Goal: Information Seeking & Learning: Learn about a topic

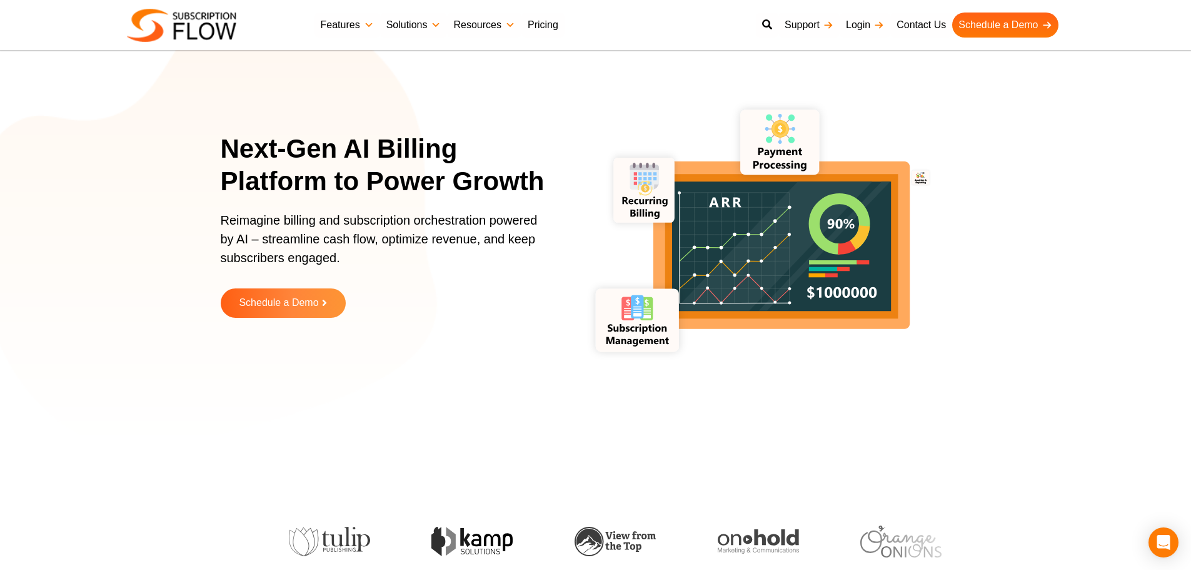
drag, startPoint x: 490, startPoint y: 389, endPoint x: 492, endPoint y: 382, distance: 7.1
click at [490, 389] on div "Next-Gen AI Billing Platform to Power Growth Reimagine billing and subscription…" at bounding box center [596, 234] width 750 height 406
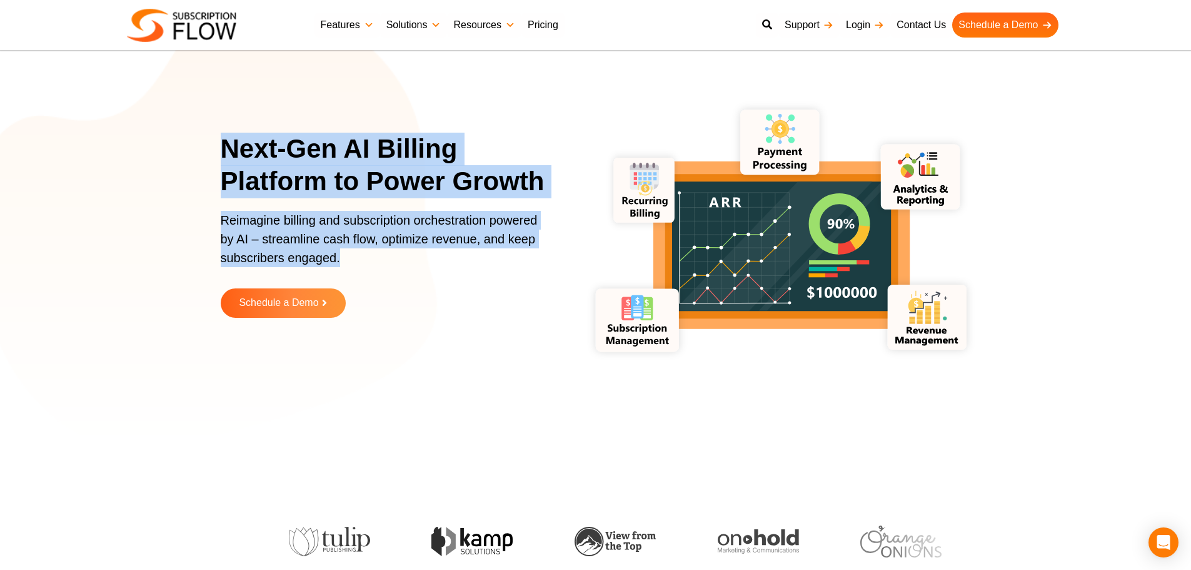
drag, startPoint x: 226, startPoint y: 141, endPoint x: 372, endPoint y: 259, distance: 187.9
click at [372, 259] on div "Next-Gen AI Billing Platform to Power Growth Reimagine billing and subscription…" at bounding box center [391, 235] width 341 height 204
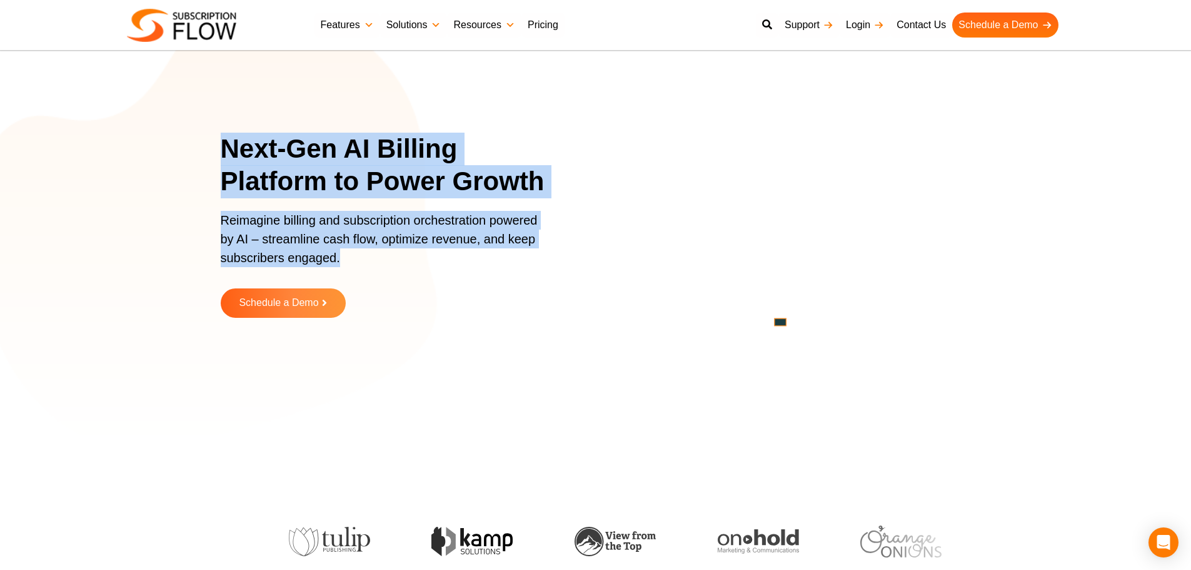
click at [264, 240] on p "Reimagine billing and subscription orchestration powered by AI – streamline cas…" at bounding box center [383, 245] width 325 height 69
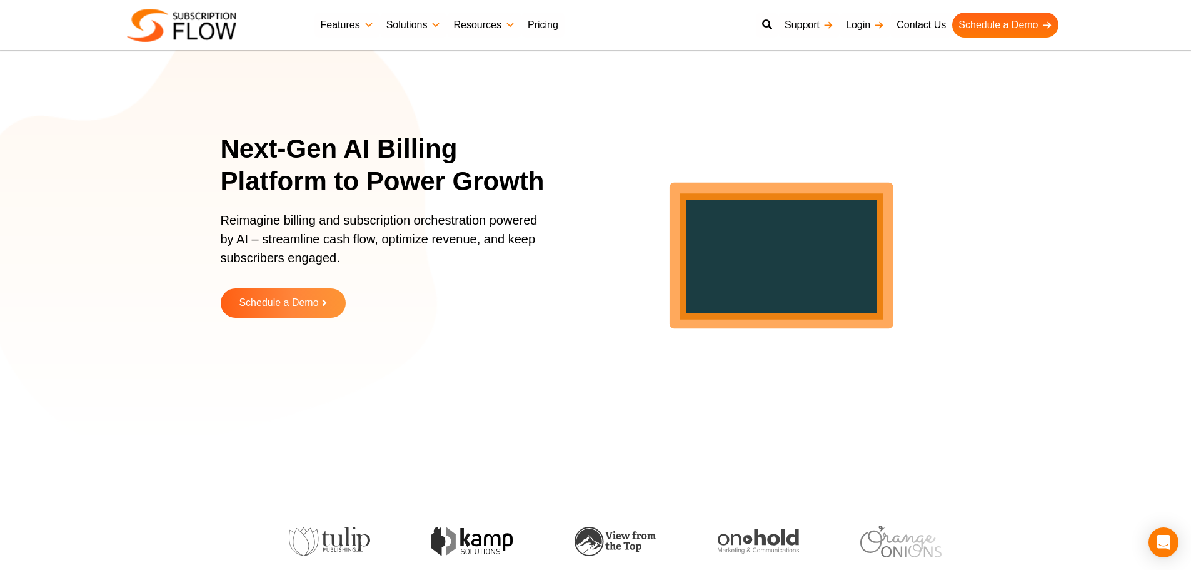
click at [260, 239] on p "Reimagine billing and subscription orchestration powered by AI – streamline cas…" at bounding box center [383, 245] width 325 height 69
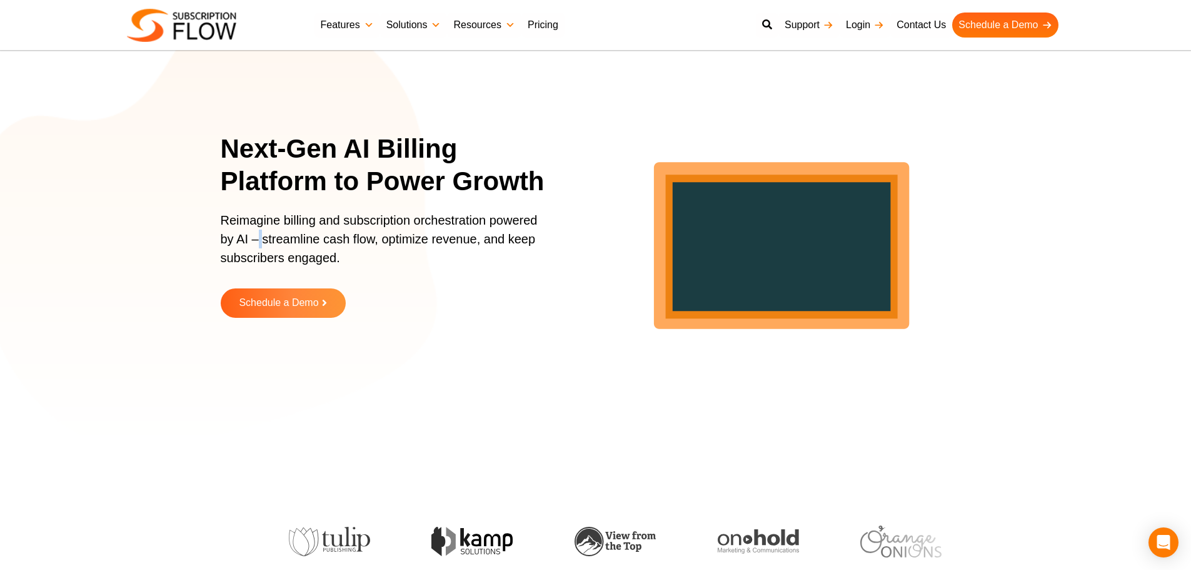
click at [260, 239] on p "Reimagine billing and subscription orchestration powered by AI – streamline cas…" at bounding box center [383, 245] width 325 height 69
click at [261, 231] on p "Reimagine billing and subscription orchestration powered by AI – streamline cas…" at bounding box center [383, 245] width 325 height 69
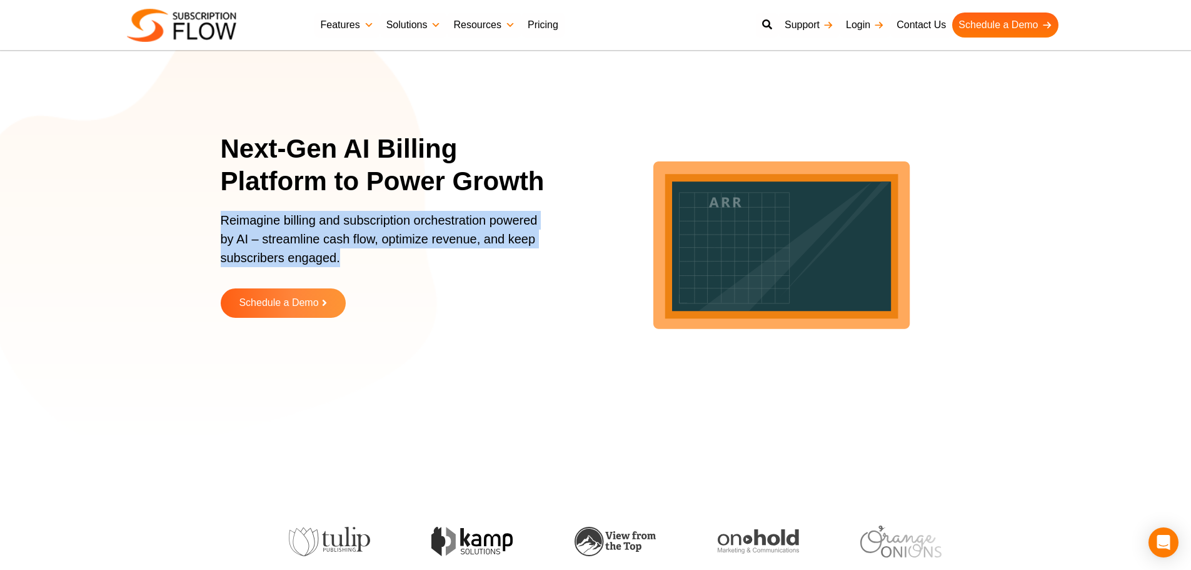
click at [261, 231] on p "Reimagine billing and subscription orchestration powered by AI – streamline cas…" at bounding box center [383, 245] width 325 height 69
click at [304, 226] on p "Reimagine billing and subscription orchestration powered by AI – streamline cas…" at bounding box center [383, 245] width 325 height 69
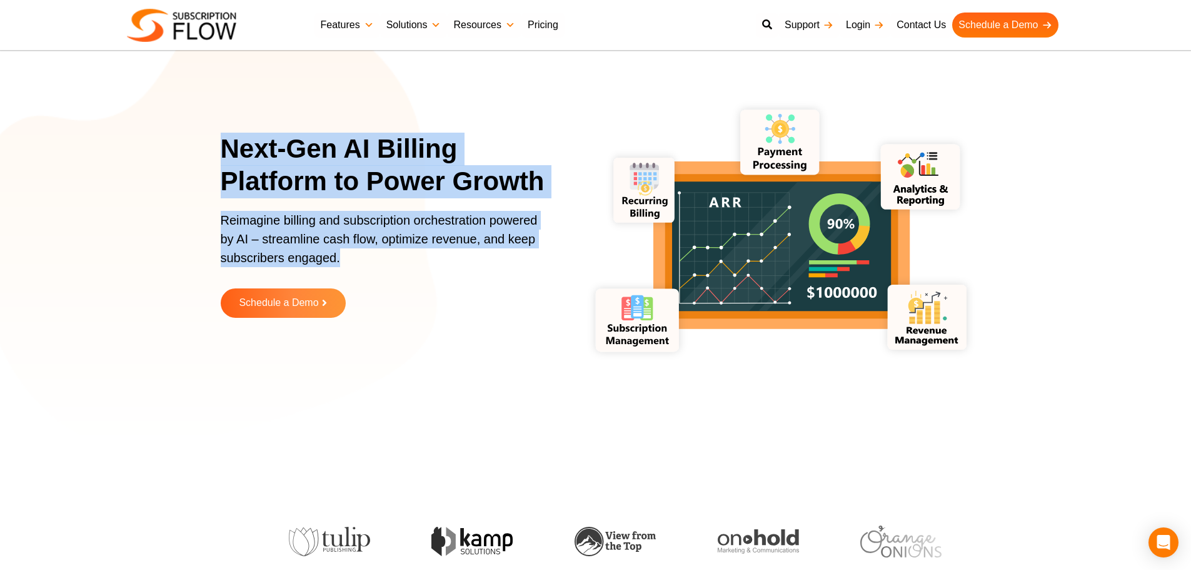
drag, startPoint x: 223, startPoint y: 141, endPoint x: 373, endPoint y: 264, distance: 194.6
click at [373, 264] on div "Next-Gen AI Billing Platform to Power Growth Reimagine billing and subscription…" at bounding box center [391, 235] width 341 height 204
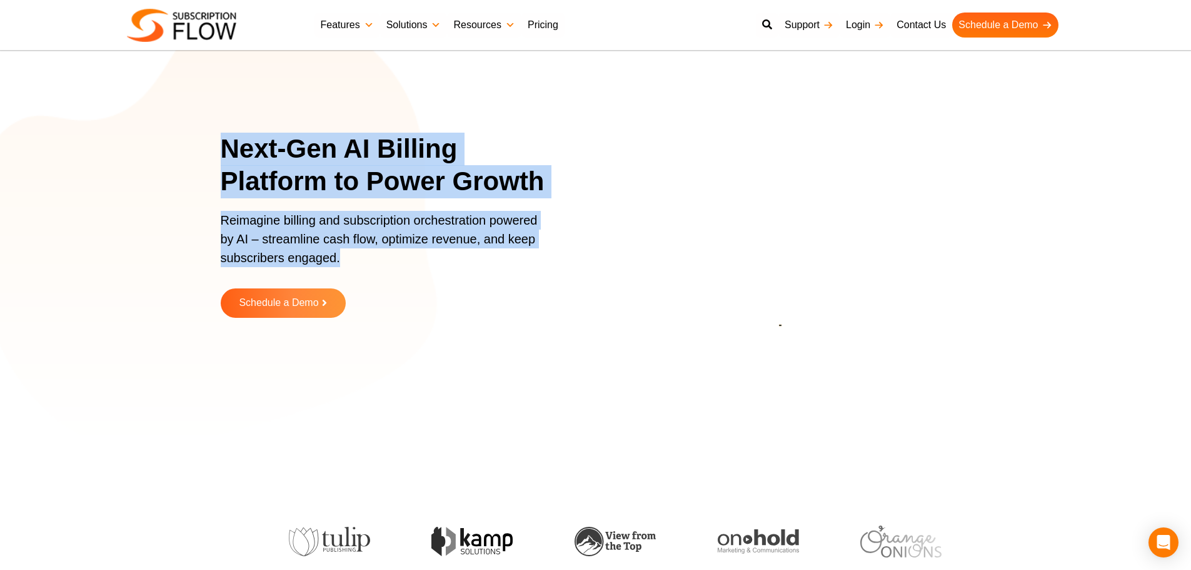
click at [299, 237] on p "Reimagine billing and subscription orchestration powered by AI – streamline cas…" at bounding box center [383, 245] width 325 height 69
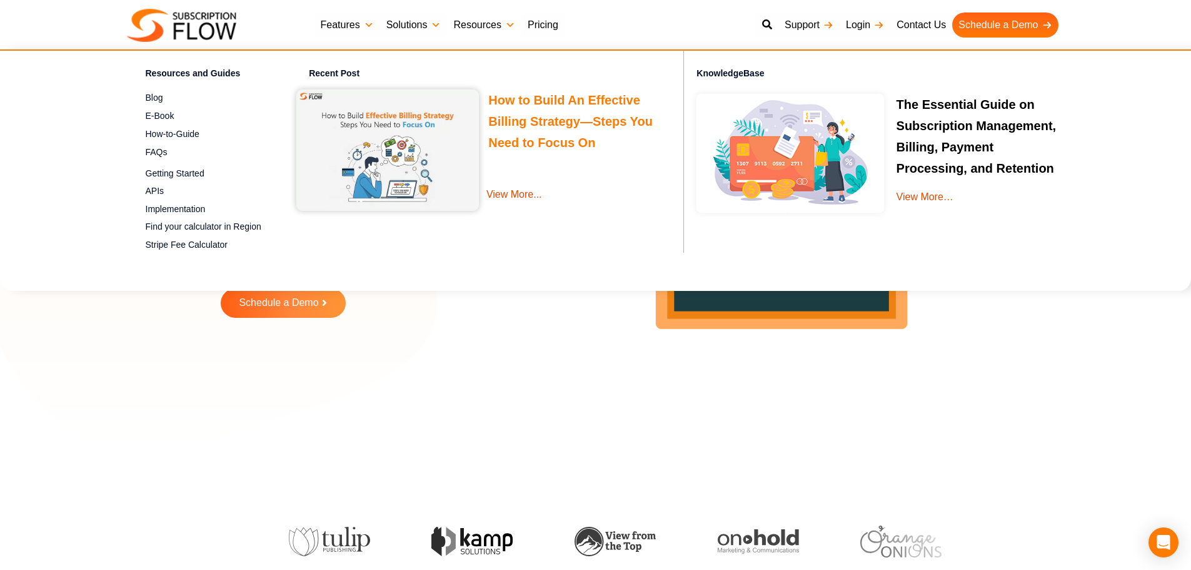
click at [542, 115] on link "How to Build An Effective Billing Strategy—Steps You Need to Focus On" at bounding box center [570, 123] width 164 height 60
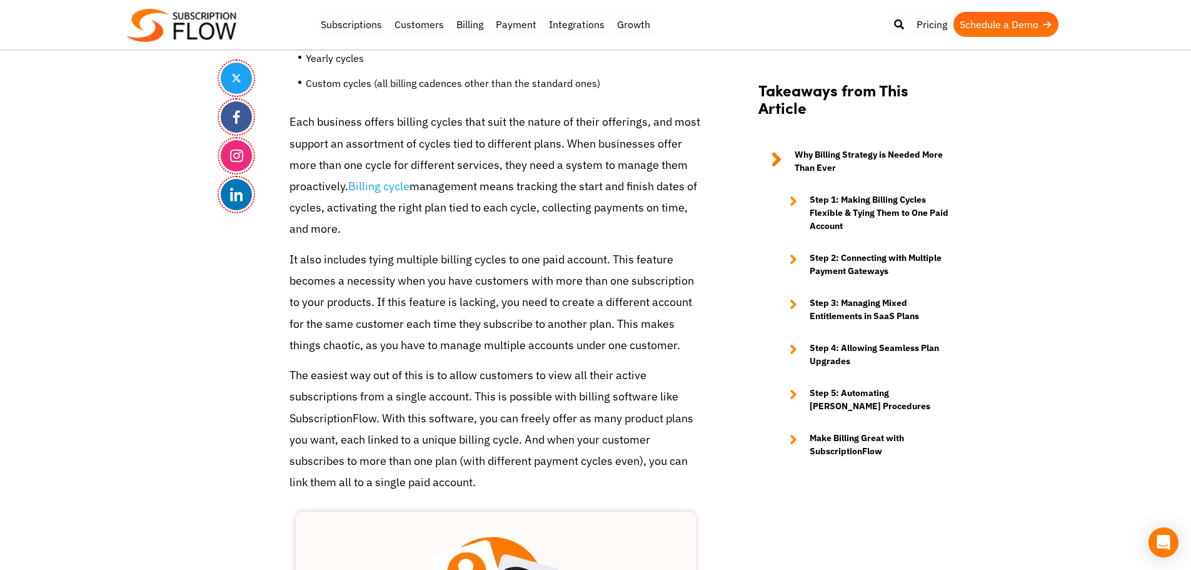
scroll to position [1438, 0]
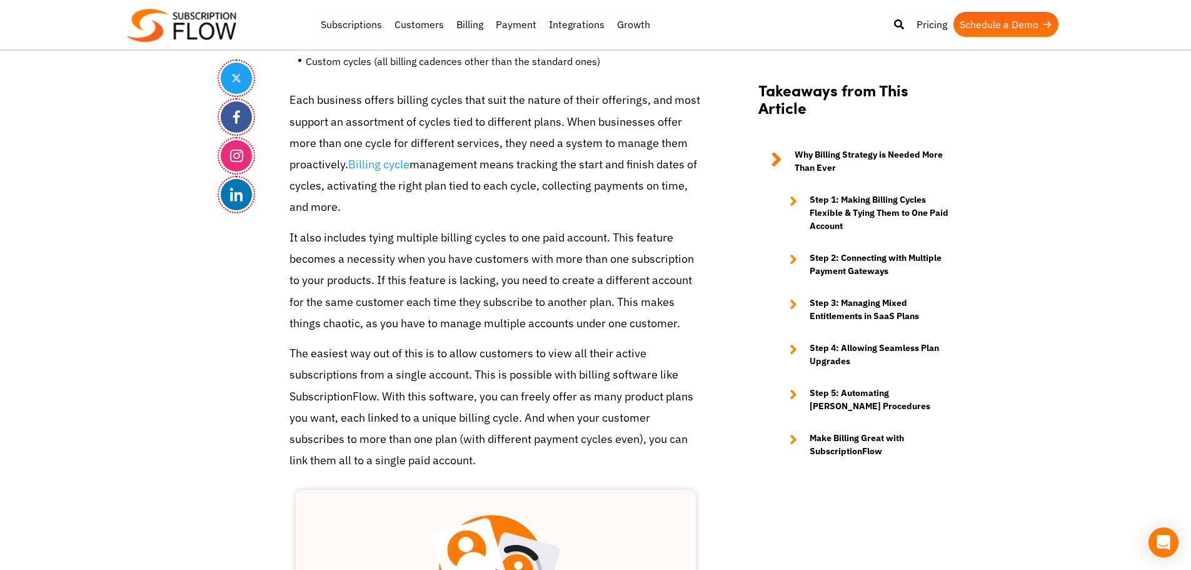
drag, startPoint x: 291, startPoint y: 99, endPoint x: 357, endPoint y: 204, distance: 123.7
click at [357, 204] on p "Each business offers billing cycles that suit the nature of their offerings, an…" at bounding box center [495, 153] width 413 height 128
click at [318, 210] on p "Each business offers billing cycles that suit the nature of their offerings, an…" at bounding box center [495, 153] width 413 height 128
click at [344, 189] on p "Each business offers billing cycles that suit the nature of their offerings, an…" at bounding box center [495, 153] width 413 height 128
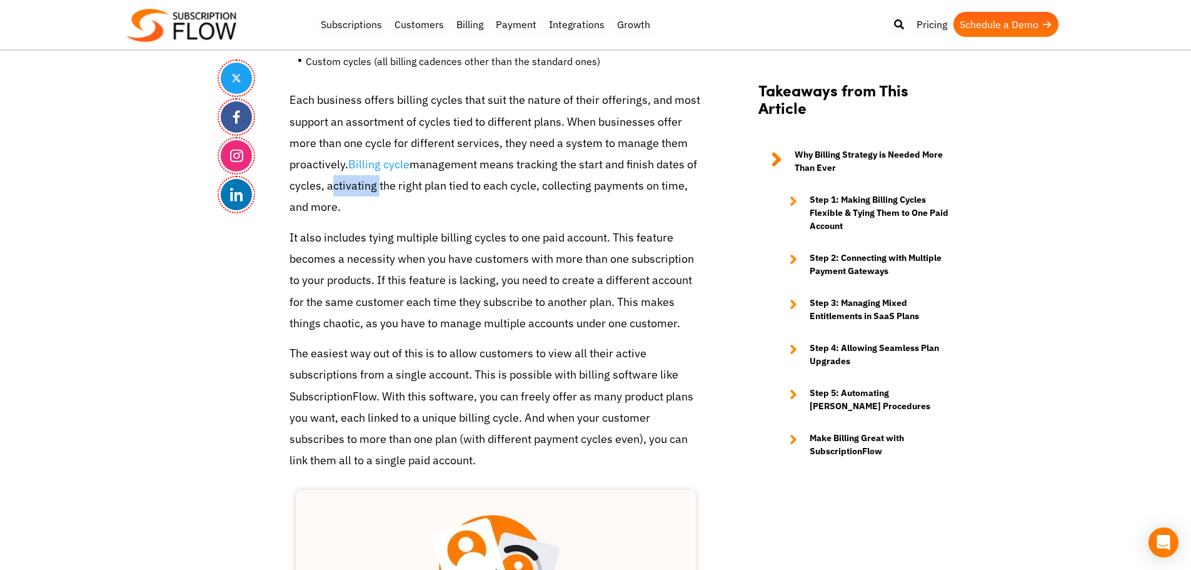
drag, startPoint x: 326, startPoint y: 188, endPoint x: 374, endPoint y: 186, distance: 48.2
click at [374, 186] on p "Each business offers billing cycles that suit the nature of their offerings, an…" at bounding box center [495, 153] width 413 height 128
click at [404, 186] on p "Each business offers billing cycles that suit the nature of their offerings, an…" at bounding box center [495, 153] width 413 height 128
click at [402, 192] on p "Each business offers billing cycles that suit the nature of their offerings, an…" at bounding box center [495, 153] width 413 height 128
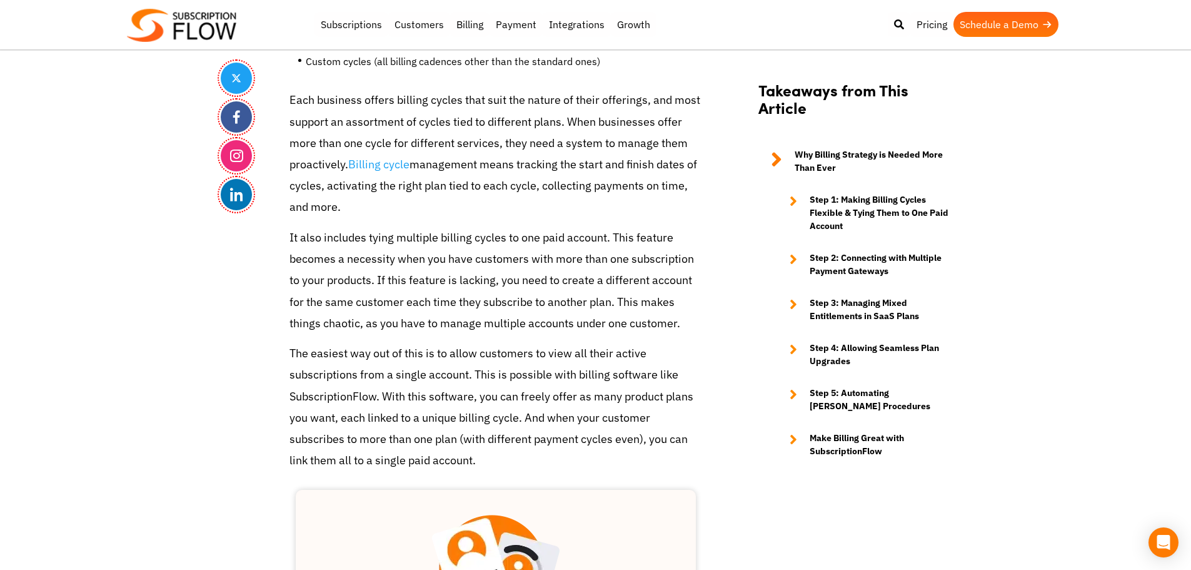
click at [336, 205] on p "Each business offers billing cycles that suit the nature of their offerings, an…" at bounding box center [495, 153] width 413 height 128
click at [319, 209] on p "Each business offers billing cycles that suit the nature of their offerings, an…" at bounding box center [495, 153] width 413 height 128
click at [301, 246] on p "It also includes tying multiple billing cycles to one paid account. This featur…" at bounding box center [495, 280] width 413 height 107
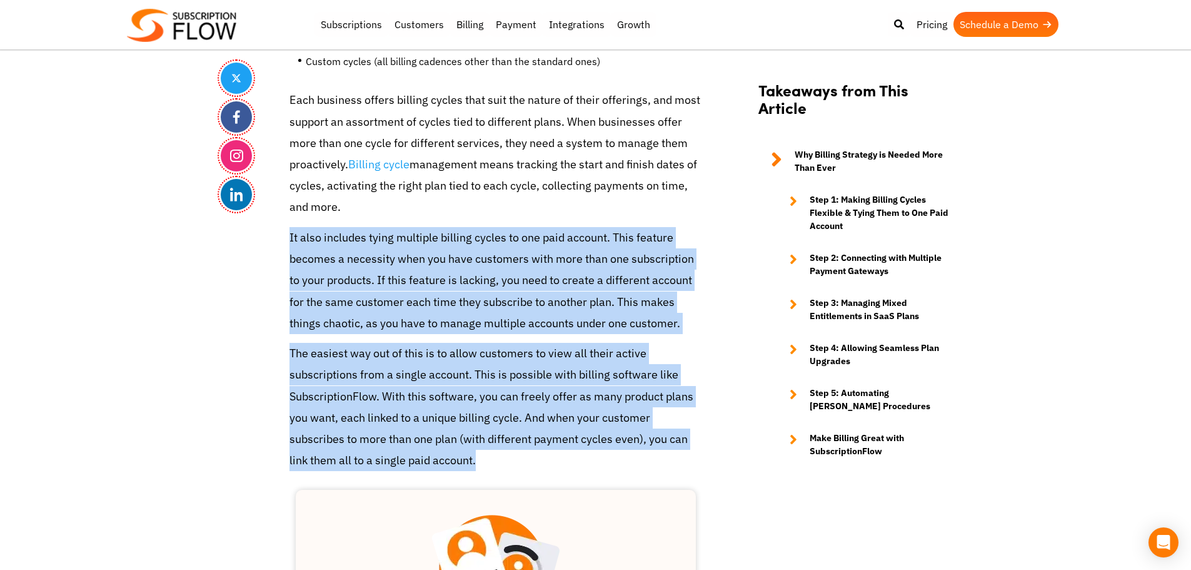
drag, startPoint x: 284, startPoint y: 237, endPoint x: 705, endPoint y: 474, distance: 483.7
click at [455, 435] on p "The easiest way out of this is to allow customers to view all their active subs…" at bounding box center [495, 407] width 413 height 128
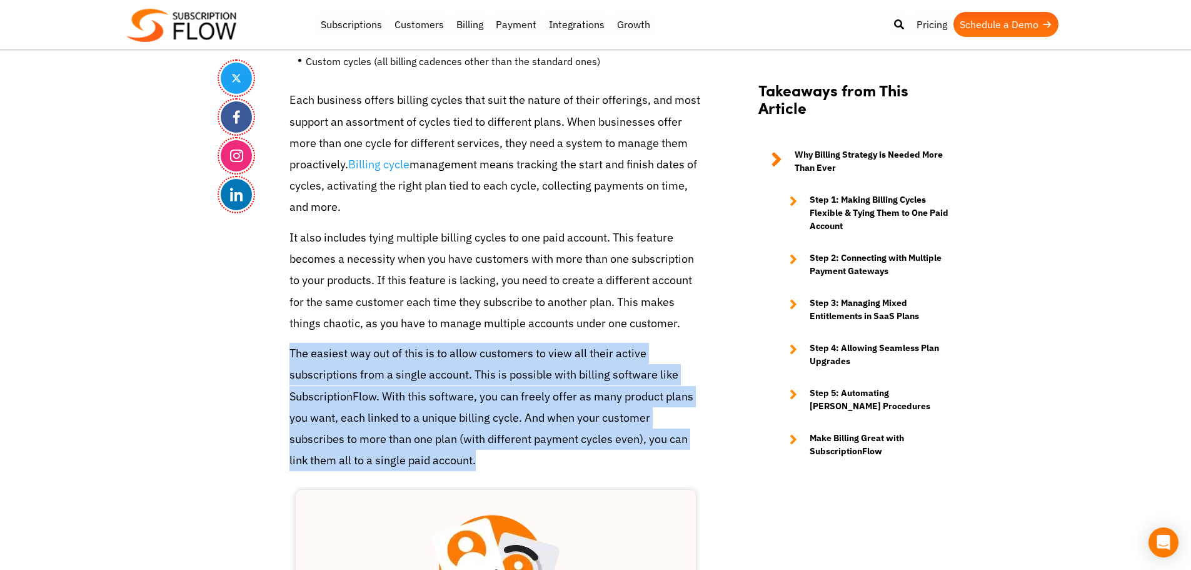
drag, startPoint x: 284, startPoint y: 349, endPoint x: 498, endPoint y: 461, distance: 241.0
click at [431, 460] on p "The easiest way out of this is to allow customers to view all their active subs…" at bounding box center [495, 407] width 413 height 128
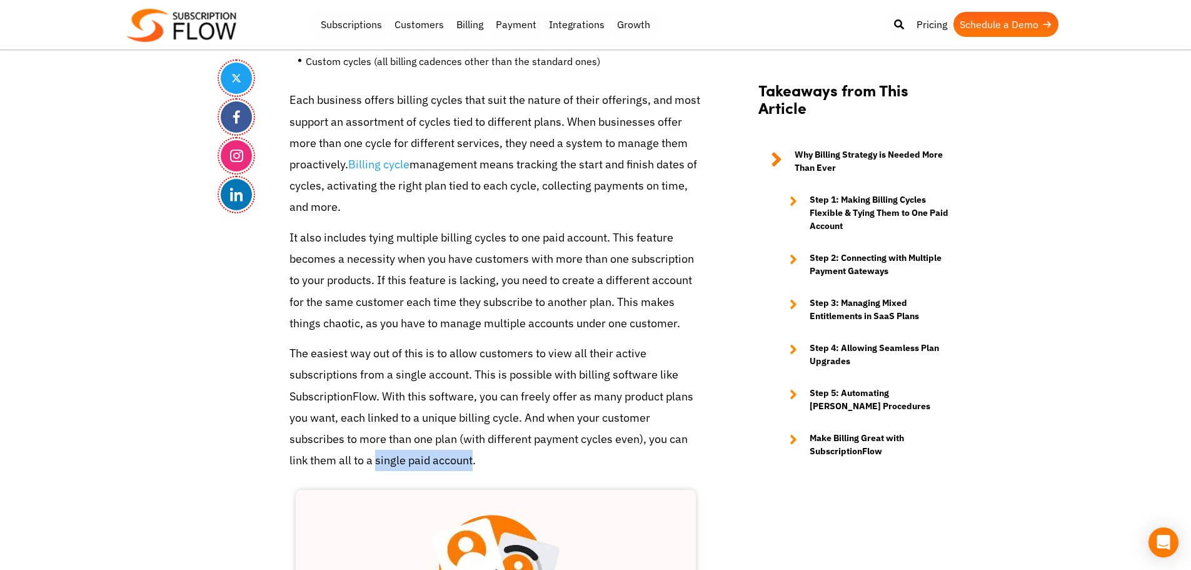
drag, startPoint x: 375, startPoint y: 458, endPoint x: 473, endPoint y: 463, distance: 97.6
click at [473, 463] on p "The easiest way out of this is to allow customers to view all their active subs…" at bounding box center [495, 407] width 413 height 128
click at [479, 438] on p "The easiest way out of this is to allow customers to view all their active subs…" at bounding box center [495, 407] width 413 height 128
drag, startPoint x: 463, startPoint y: 436, endPoint x: 636, endPoint y: 438, distance: 173.2
click at [636, 438] on p "The easiest way out of this is to allow customers to view all their active subs…" at bounding box center [495, 407] width 413 height 128
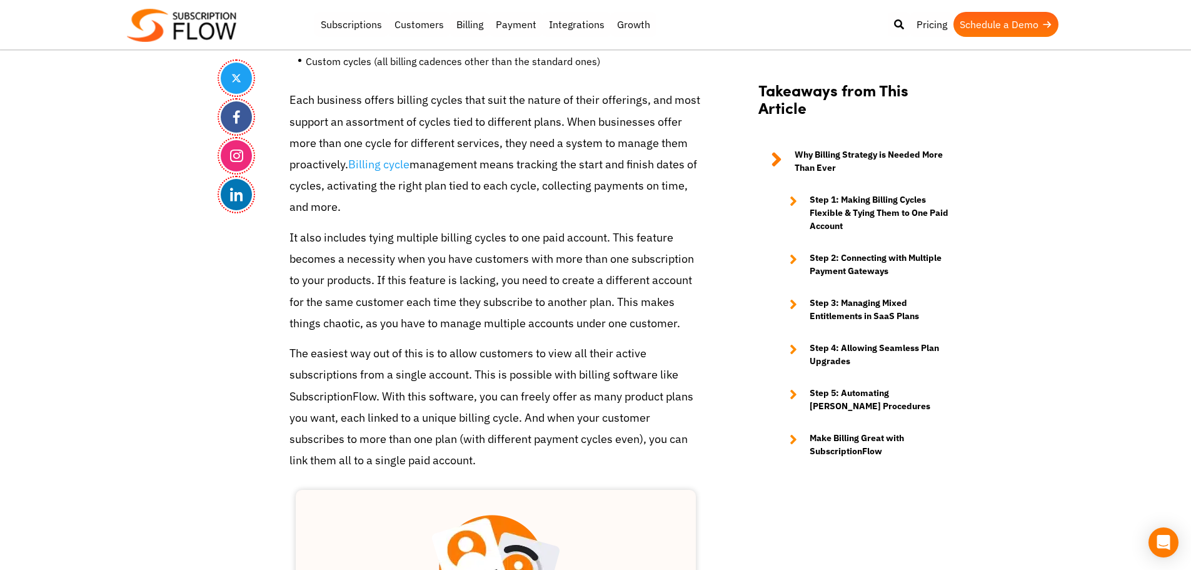
click at [531, 421] on p "The easiest way out of this is to allow customers to view all their active subs…" at bounding box center [495, 407] width 413 height 128
drag, startPoint x: 424, startPoint y: 417, endPoint x: 520, endPoint y: 420, distance: 96.3
click at [520, 420] on p "The easiest way out of this is to allow customers to view all their active subs…" at bounding box center [495, 407] width 413 height 128
click at [475, 401] on p "The easiest way out of this is to allow customers to view all their active subs…" at bounding box center [495, 407] width 413 height 128
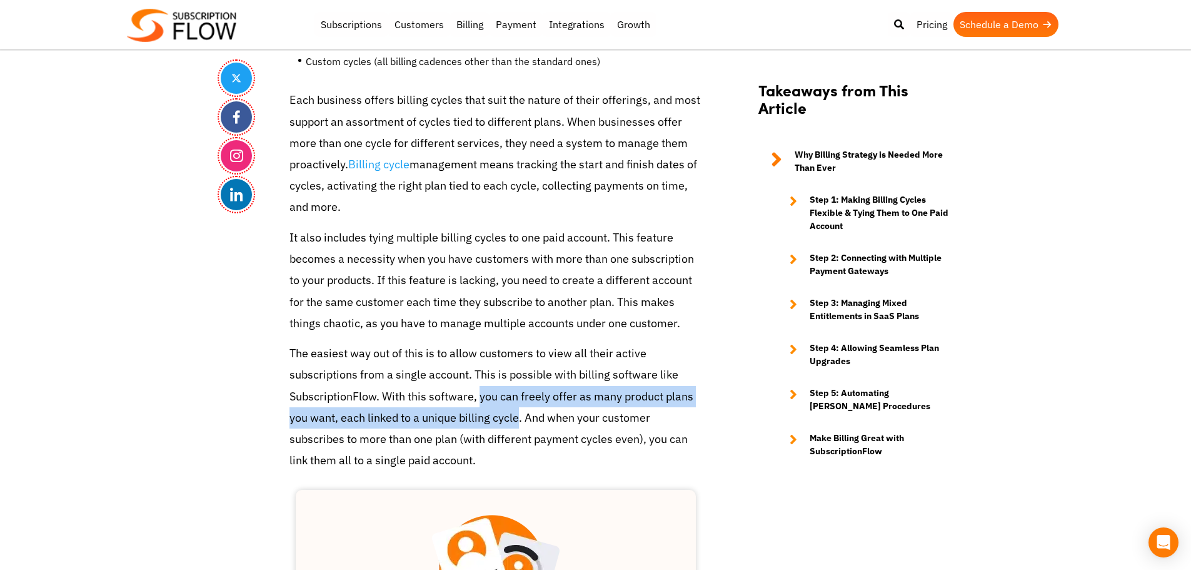
drag, startPoint x: 481, startPoint y: 395, endPoint x: 519, endPoint y: 416, distance: 43.4
click at [519, 416] on p "The easiest way out of this is to allow customers to view all their active subs…" at bounding box center [495, 407] width 413 height 128
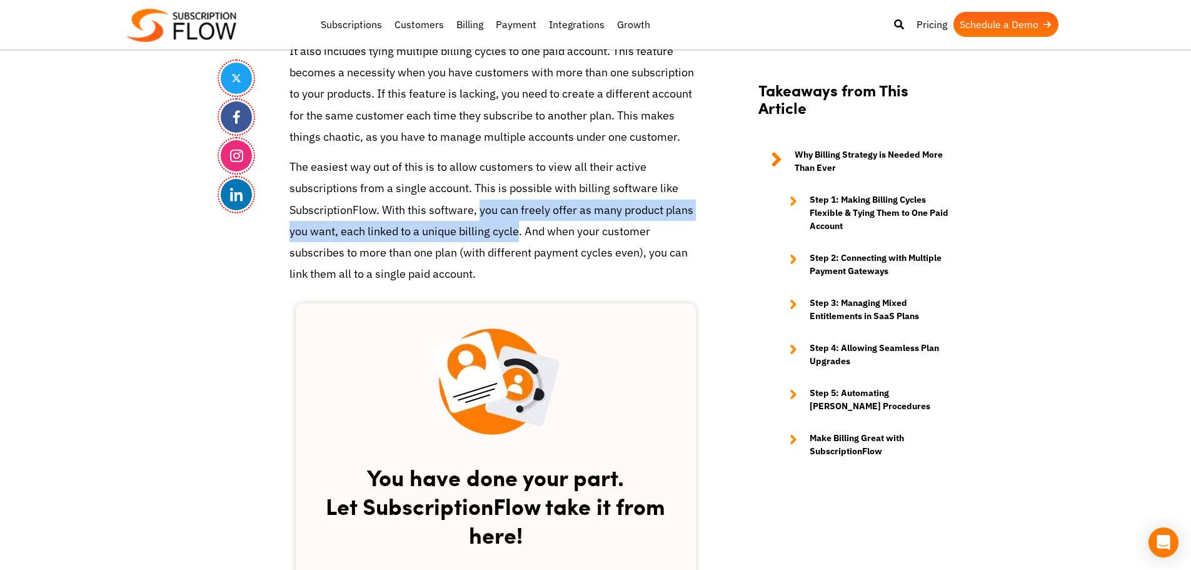
scroll to position [1750, 0]
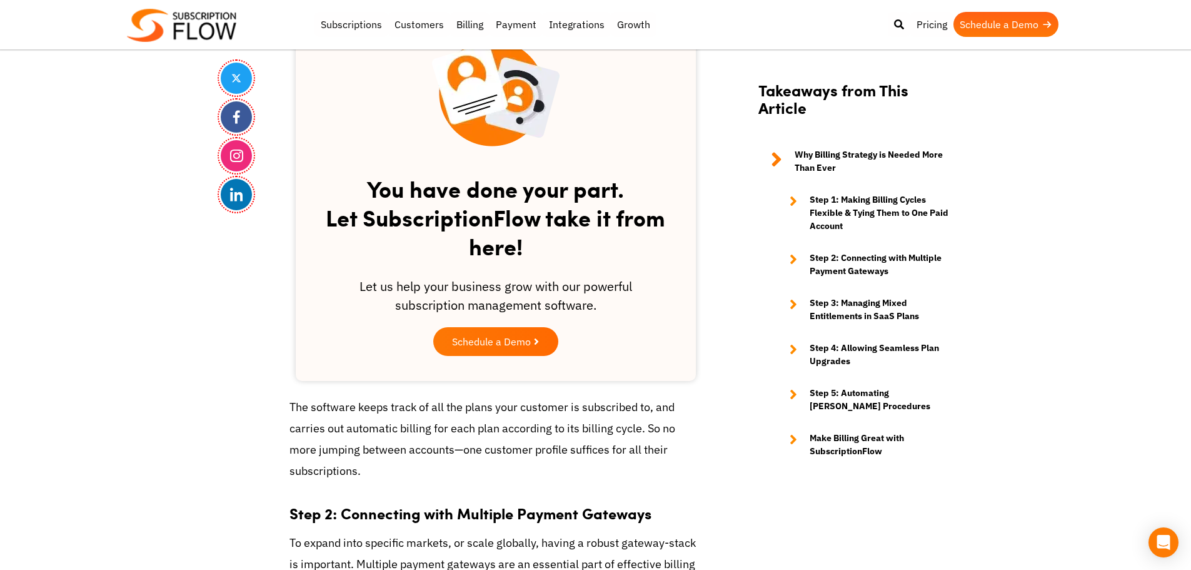
scroll to position [2125, 0]
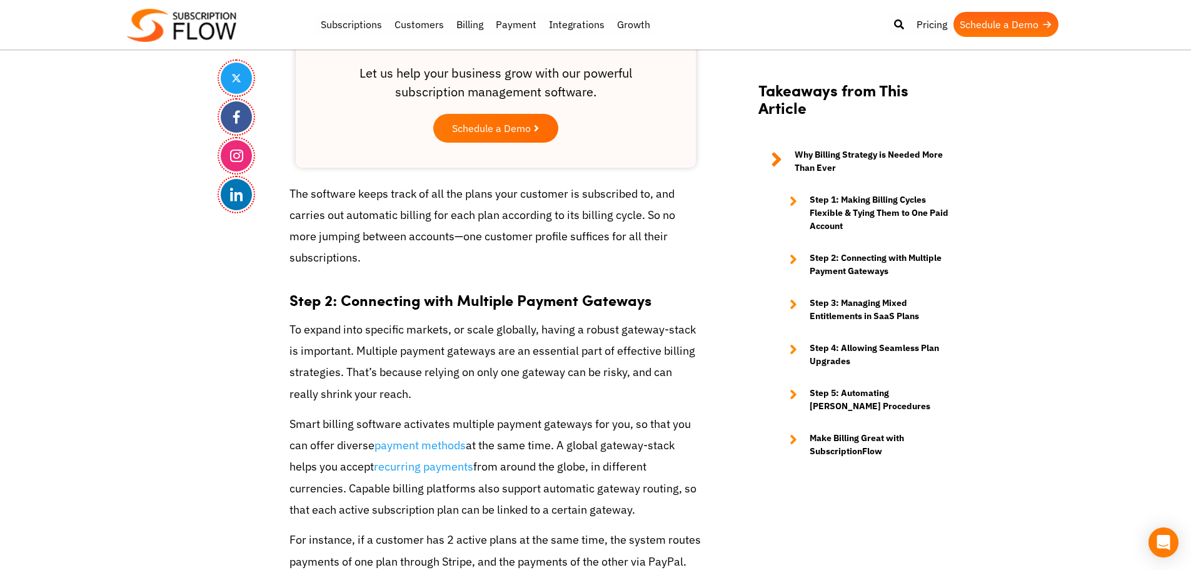
click at [351, 230] on p "The software keeps track of all the plans your customer is subscribed to, and c…" at bounding box center [495, 226] width 413 height 86
click at [363, 234] on p "The software keeps track of all the plans your customer is subscribed to, and c…" at bounding box center [495, 226] width 413 height 86
click at [494, 200] on p "The software keeps track of all the plans your customer is subscribed to, and c…" at bounding box center [495, 226] width 413 height 86
drag, startPoint x: 317, startPoint y: 236, endPoint x: 456, endPoint y: 234, distance: 138.8
click at [456, 234] on p "The software keeps track of all the plans your customer is subscribed to, and c…" at bounding box center [495, 226] width 413 height 86
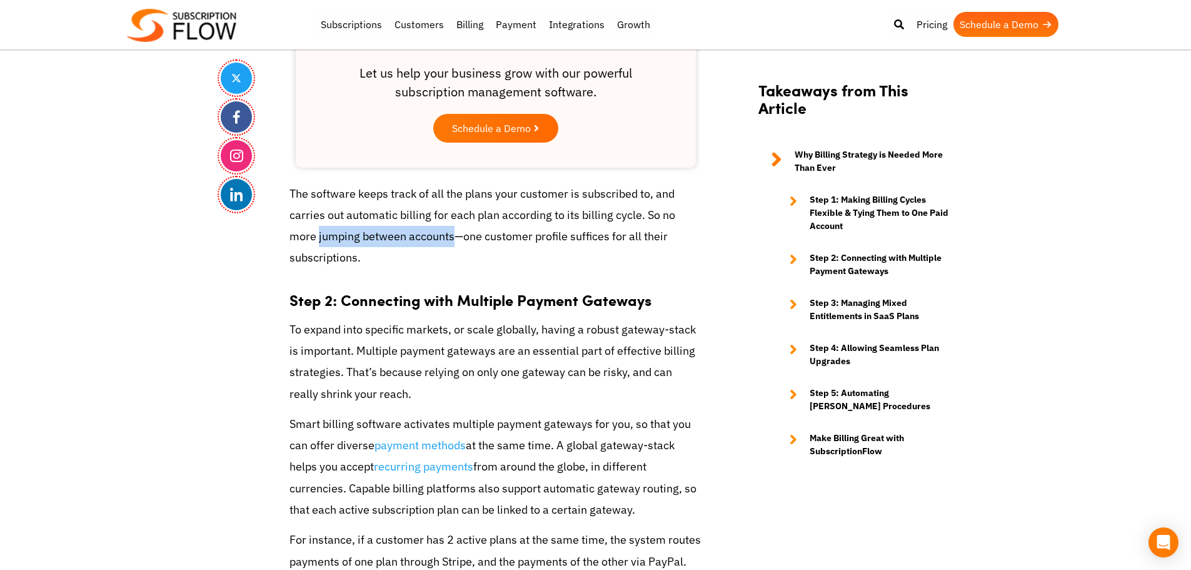
click at [361, 234] on p "The software keeps track of all the plans your customer is subscribed to, and c…" at bounding box center [495, 226] width 413 height 86
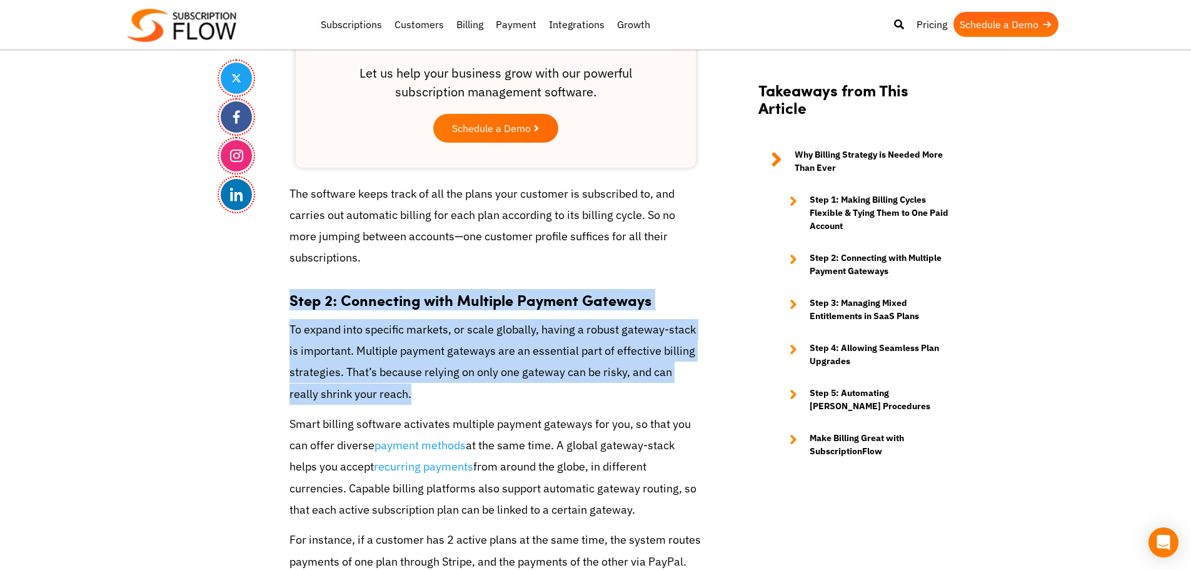
drag, startPoint x: 286, startPoint y: 295, endPoint x: 358, endPoint y: 354, distance: 92.9
click at [380, 391] on div "Share How to Build An Effective Billing Strategy—Steps You Need to Focus On Sep…" at bounding box center [596, 370] width 750 height 4390
click at [358, 354] on p "To expand into specific markets, or scale globally, having a robust gateway-sta…" at bounding box center [495, 362] width 413 height 86
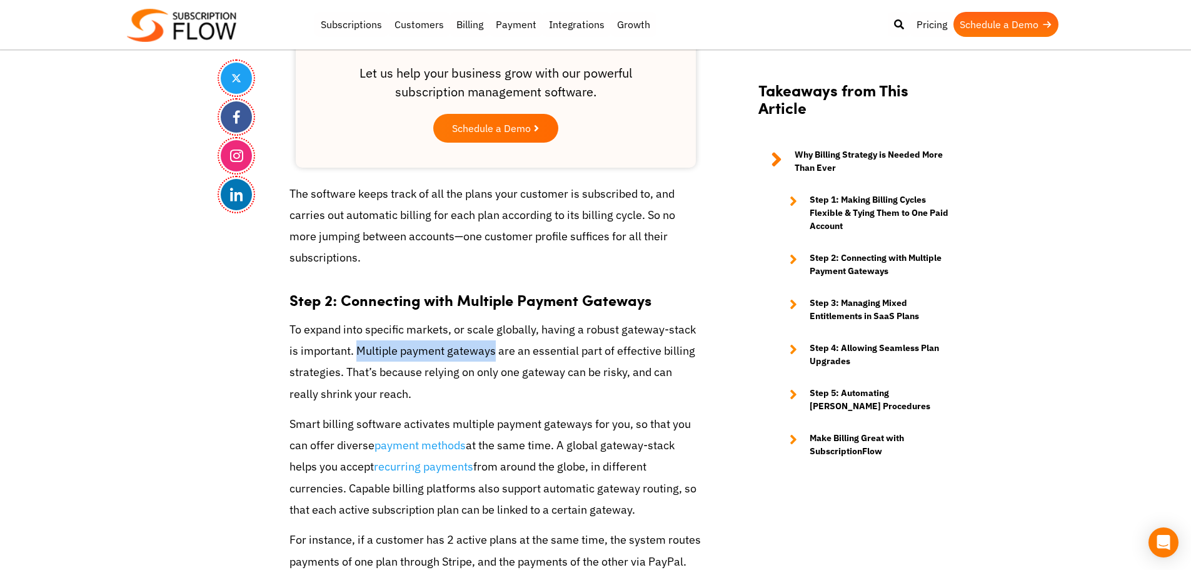
drag, startPoint x: 357, startPoint y: 349, endPoint x: 491, endPoint y: 353, distance: 134.5
click at [491, 353] on p "To expand into specific markets, or scale globally, having a robust gateway-sta…" at bounding box center [495, 362] width 413 height 86
click at [541, 354] on p "To expand into specific markets, or scale globally, having a robust gateway-sta…" at bounding box center [495, 362] width 413 height 86
click at [641, 348] on p "To expand into specific markets, or scale globally, having a robust gateway-sta…" at bounding box center [495, 362] width 413 height 86
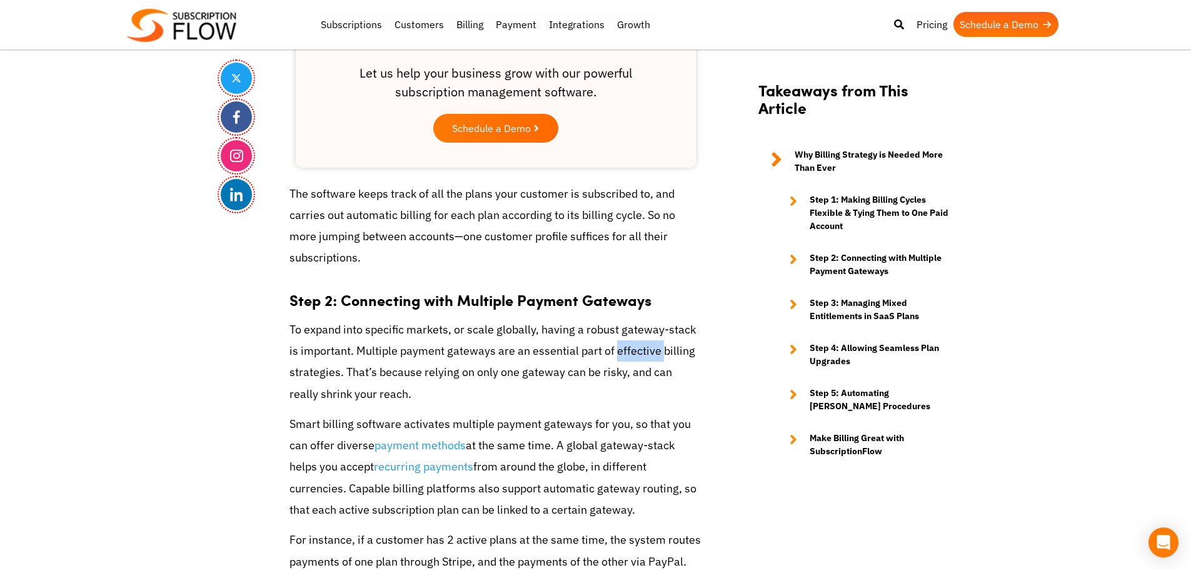
click at [641, 348] on p "To expand into specific markets, or scale globally, having a robust gateway-sta…" at bounding box center [495, 362] width 413 height 86
click at [670, 348] on p "To expand into specific markets, or scale globally, having a robust gateway-sta…" at bounding box center [495, 362] width 413 height 86
drag, startPoint x: 660, startPoint y: 348, endPoint x: 338, endPoint y: 378, distance: 323.3
click at [338, 378] on p "To expand into specific markets, or scale globally, having a robust gateway-sta…" at bounding box center [495, 362] width 413 height 86
click at [486, 428] on p "Smart billing software activates multiple payment gateways for you, so that you…" at bounding box center [495, 466] width 413 height 107
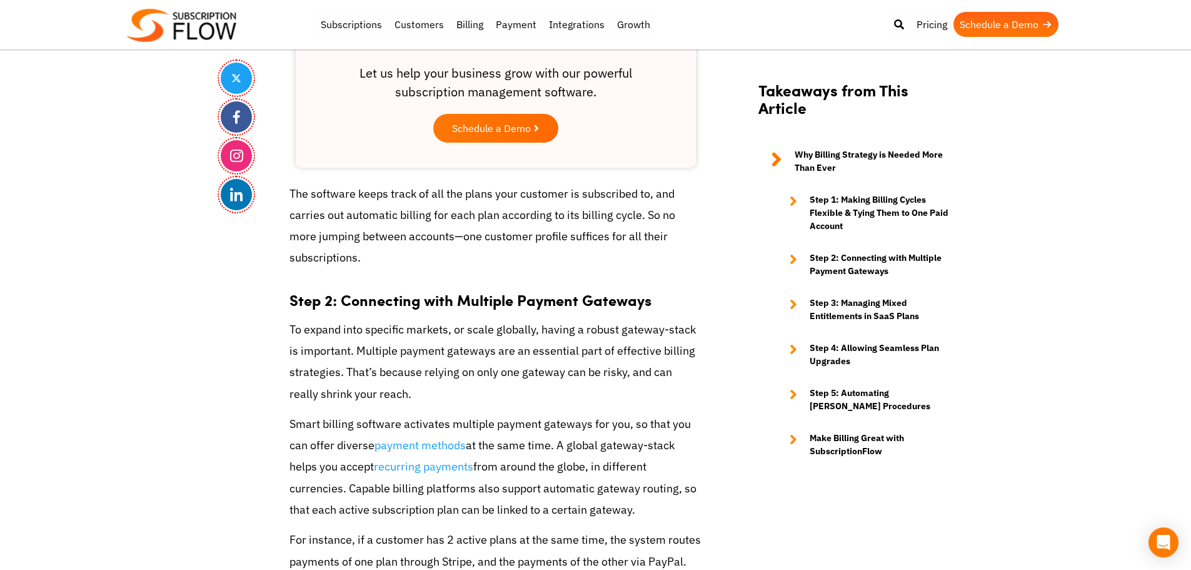
click at [366, 212] on p "The software keeps track of all the plans your customer is subscribed to, and c…" at bounding box center [495, 226] width 413 height 86
drag, startPoint x: 345, startPoint y: 214, endPoint x: 364, endPoint y: 214, distance: 19.4
click at [364, 214] on p "The software keeps track of all the plans your customer is subscribed to, and c…" at bounding box center [495, 226] width 413 height 86
click at [408, 232] on p "The software keeps track of all the plans your customer is subscribed to, and c…" at bounding box center [495, 226] width 413 height 86
click at [121, 254] on body "Support Login Best Subscription Management and Billing Software 2023 Subscripti…" at bounding box center [595, 486] width 1191 height 5222
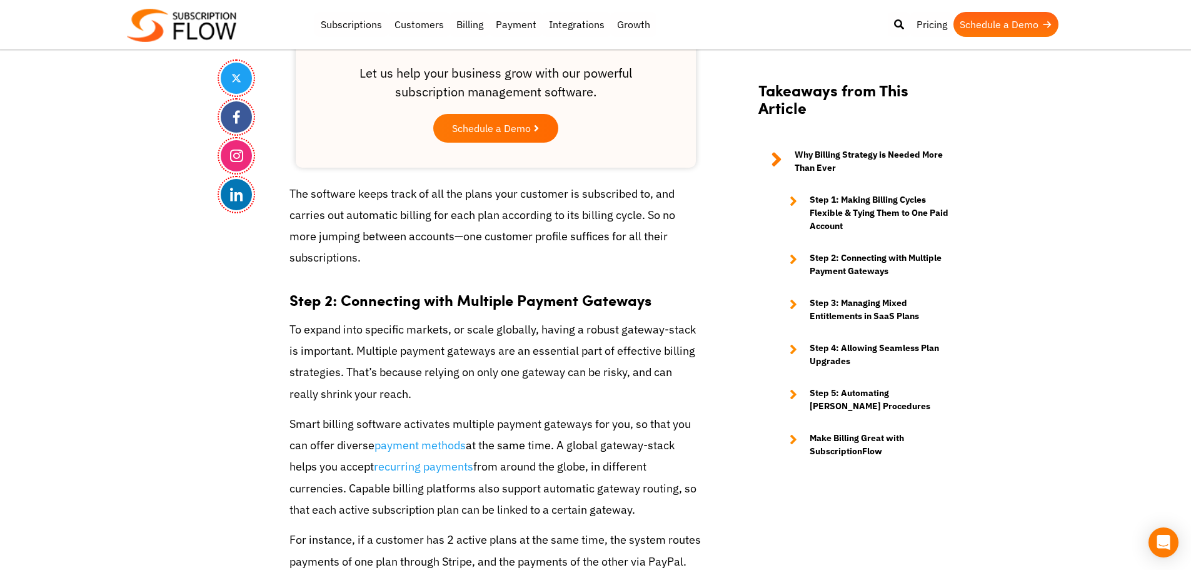
drag, startPoint x: 327, startPoint y: 243, endPoint x: 337, endPoint y: 223, distance: 21.8
click at [327, 243] on p "The software keeps track of all the plans your customer is subscribed to, and c…" at bounding box center [495, 226] width 413 height 86
drag, startPoint x: 483, startPoint y: 236, endPoint x: 566, endPoint y: 241, distance: 83.3
click at [566, 241] on p "The software keeps track of all the plans your customer is subscribed to, and c…" at bounding box center [495, 226] width 413 height 86
click at [518, 233] on p "The software keeps track of all the plans your customer is subscribed to, and c…" at bounding box center [495, 226] width 413 height 86
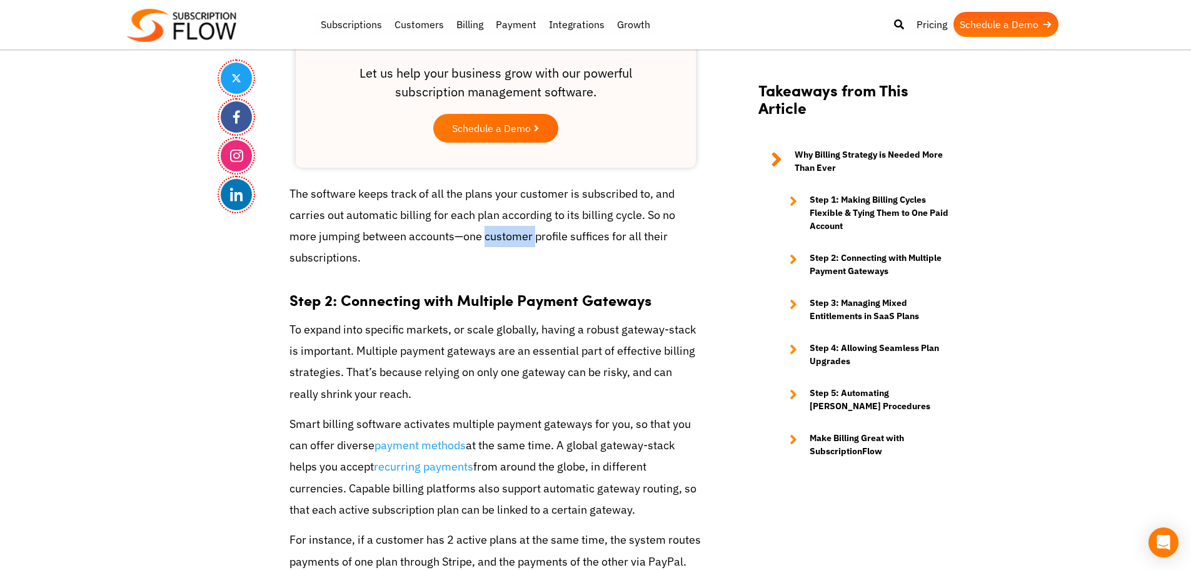
click at [518, 233] on p "The software keeps track of all the plans your customer is subscribed to, and c…" at bounding box center [495, 226] width 413 height 86
click at [561, 242] on p "The software keeps track of all the plans your customer is subscribed to, and c…" at bounding box center [495, 226] width 413 height 86
click at [38, 226] on body "Support Login Best Subscription Management and Billing Software 2023 Subscripti…" at bounding box center [595, 486] width 1191 height 5222
click at [411, 354] on p "To expand into specific markets, or scale globally, having a robust gateway-sta…" at bounding box center [495, 362] width 413 height 86
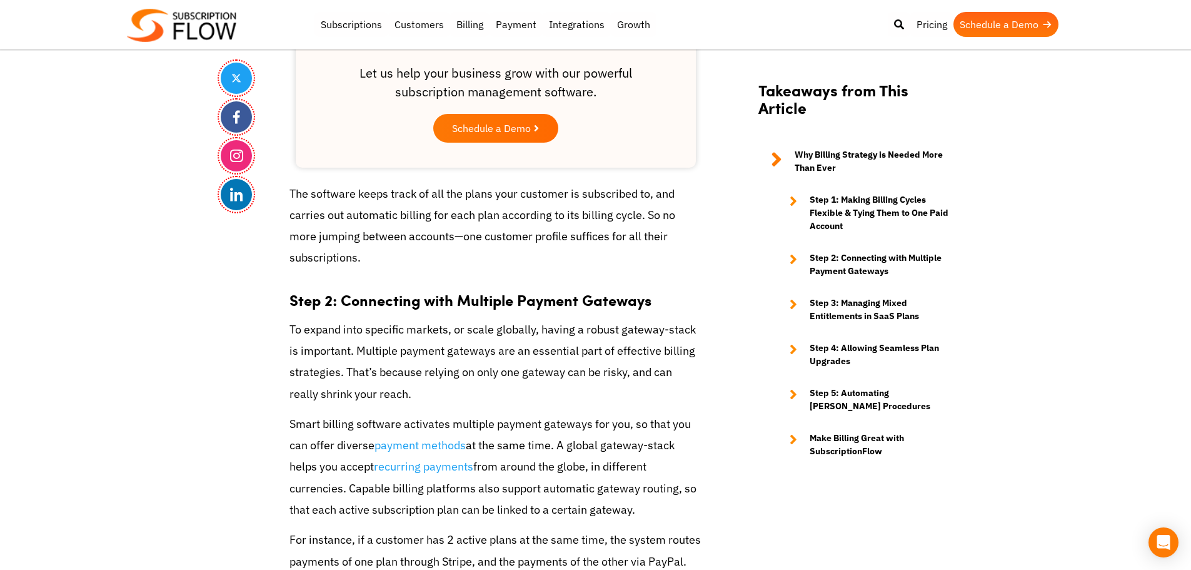
click at [1147, 297] on body "Support Login Best Subscription Management and Billing Software 2023 Subscripti…" at bounding box center [595, 486] width 1191 height 5222
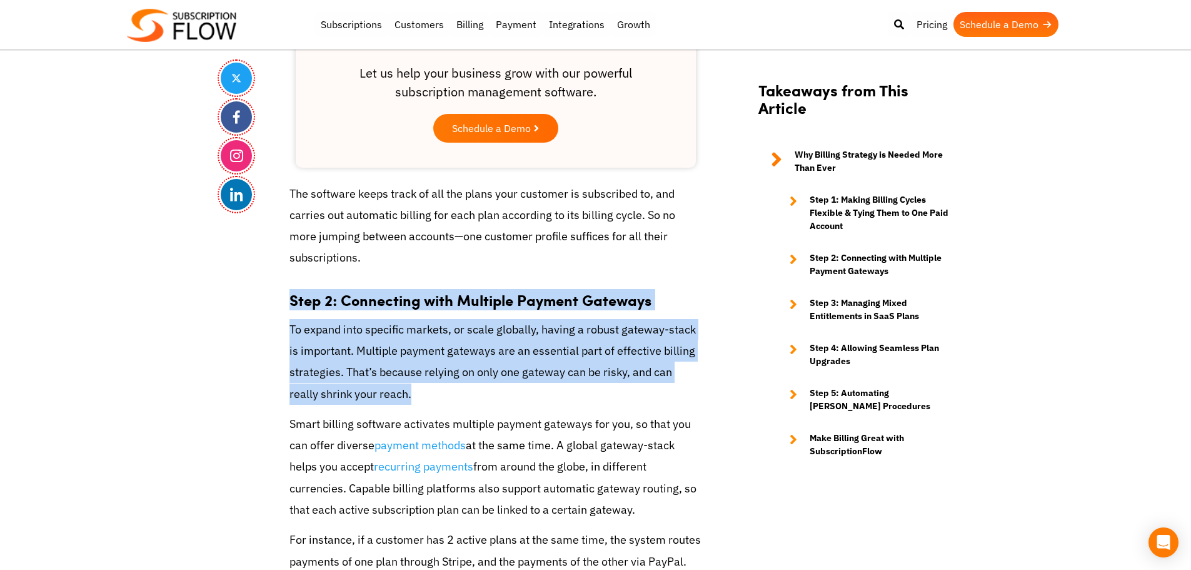
drag, startPoint x: 283, startPoint y: 298, endPoint x: 318, endPoint y: 344, distance: 58.4
click at [421, 396] on div "Share How to Build An Effective Billing Strategy—Steps You Need to Focus On Sep…" at bounding box center [596, 370] width 750 height 4390
click at [318, 344] on p "To expand into specific markets, or scale globally, having a robust gateway-sta…" at bounding box center [495, 362] width 413 height 86
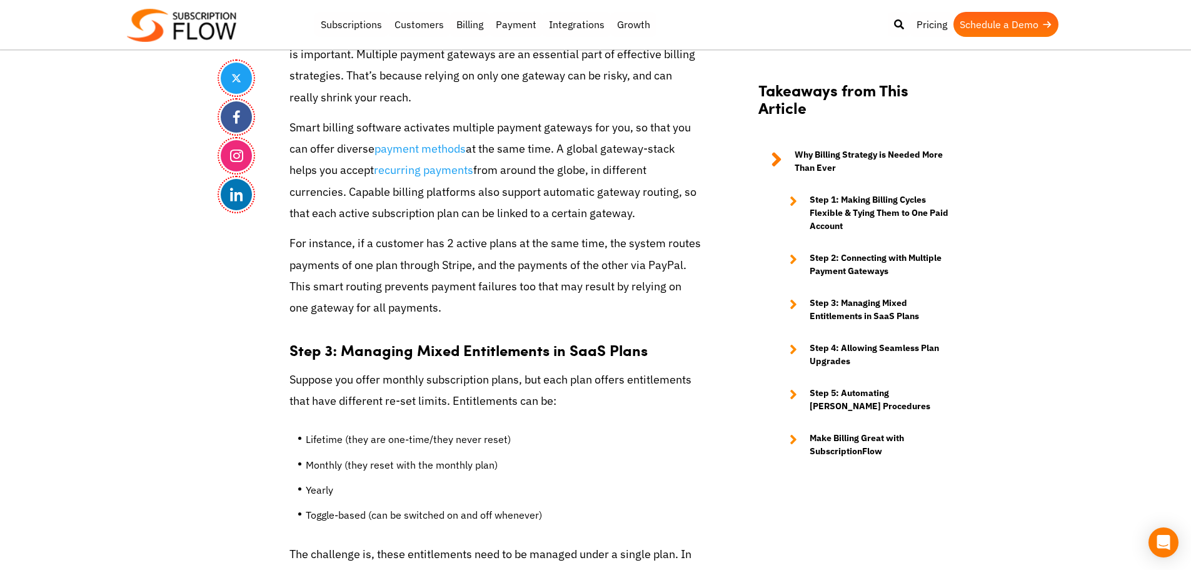
scroll to position [2501, 0]
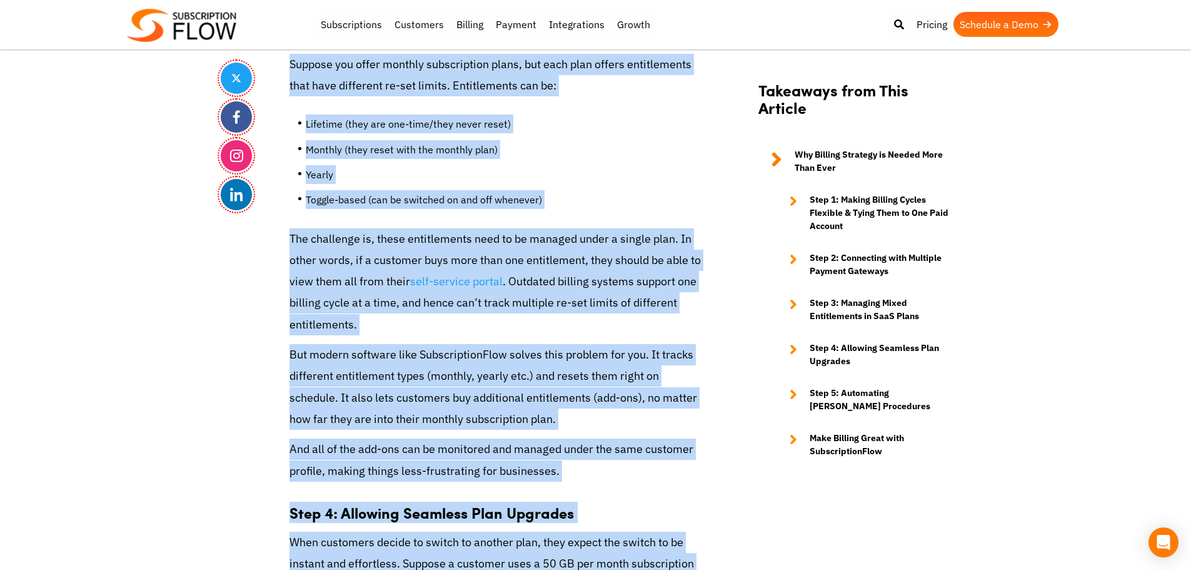
scroll to position [2898, 0]
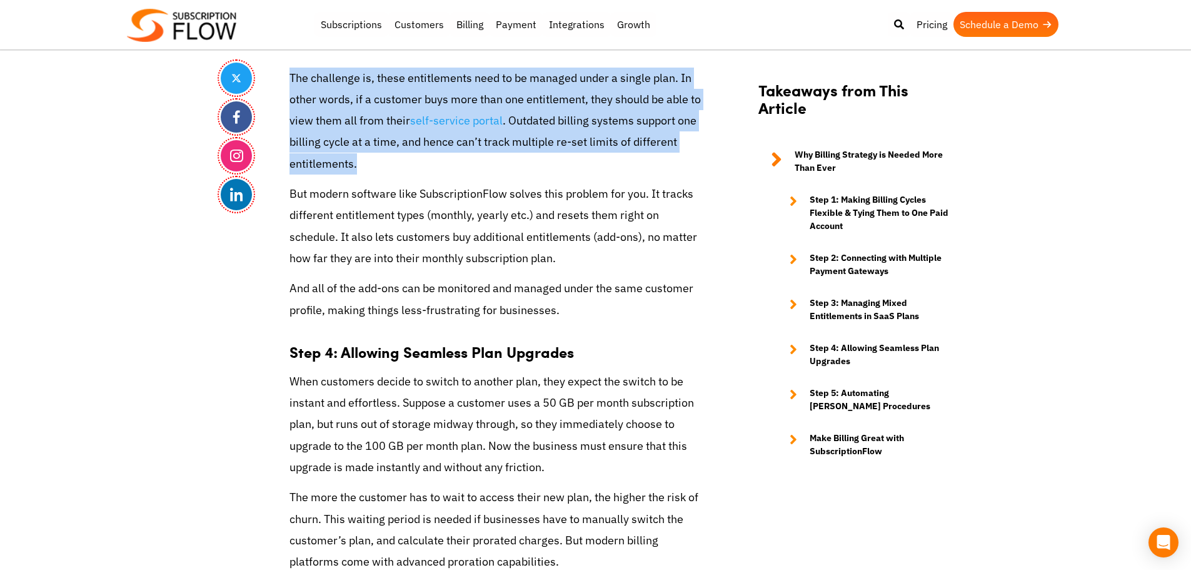
drag, startPoint x: 289, startPoint y: 266, endPoint x: 536, endPoint y: 160, distance: 268.8
click at [501, 243] on p "But modern software like SubscriptionFlow solves this problem for you. It track…" at bounding box center [495, 226] width 413 height 86
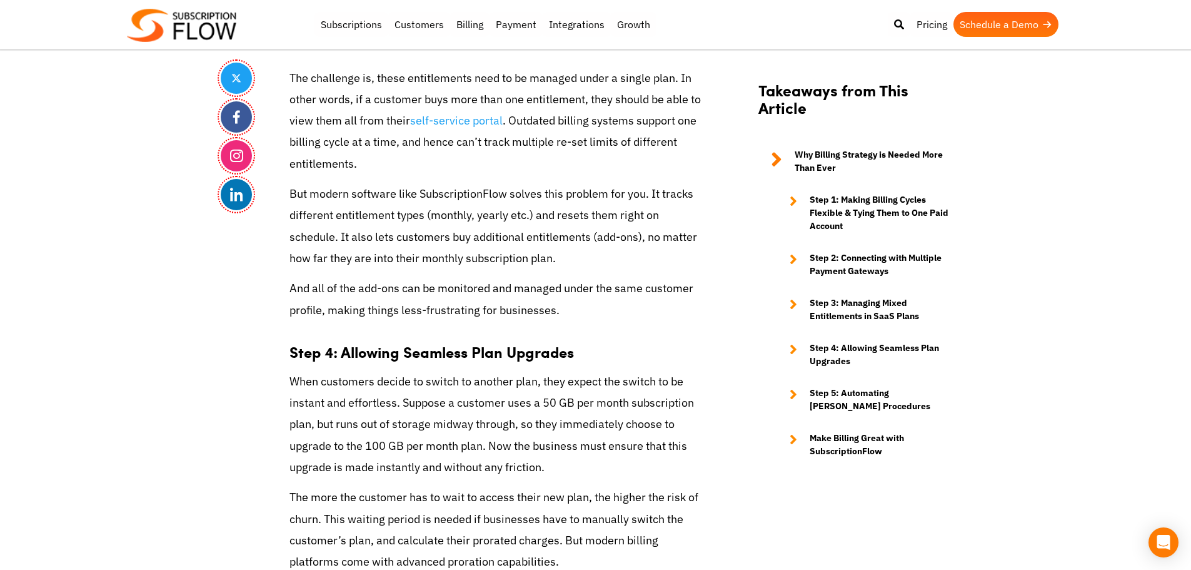
click at [429, 185] on p "But modern software like SubscriptionFlow solves this problem for you. It track…" at bounding box center [495, 226] width 413 height 86
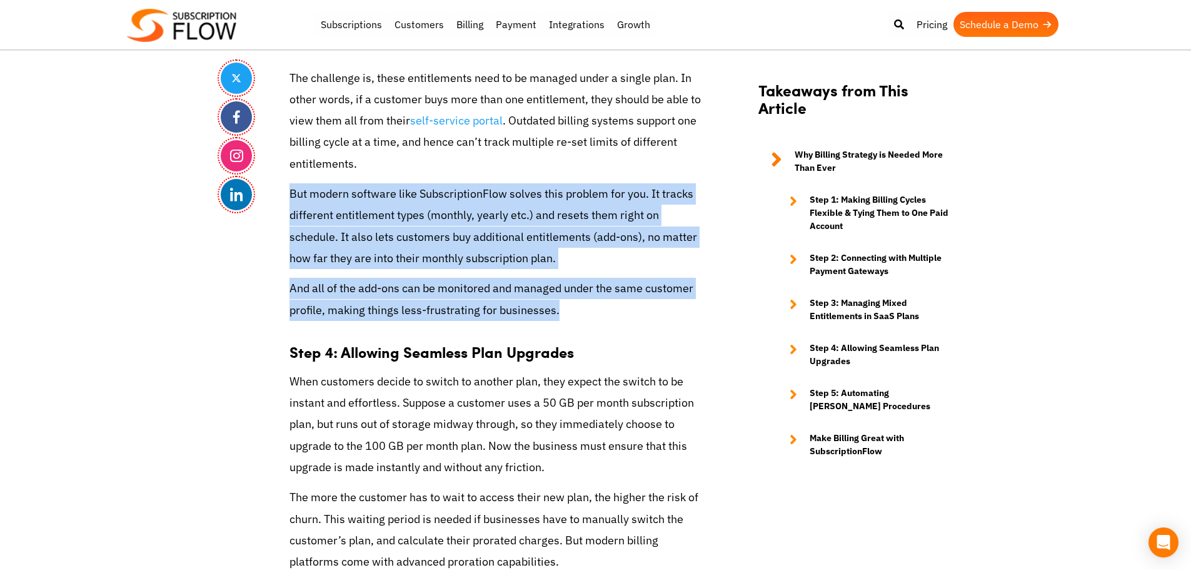
drag, startPoint x: 289, startPoint y: 194, endPoint x: 592, endPoint y: 303, distance: 322.1
click at [447, 306] on p "And all of the add-ons can be monitored and managed under the same customer pro…" at bounding box center [495, 299] width 413 height 43
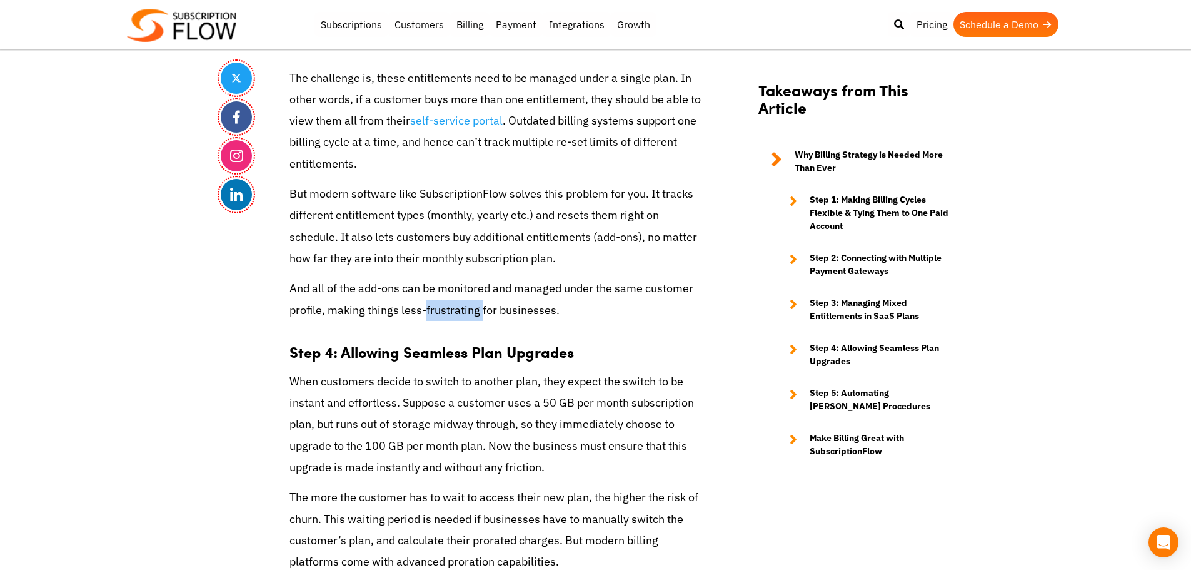
click at [447, 306] on p "And all of the add-ons can be monitored and managed under the same customer pro…" at bounding box center [495, 299] width 413 height 43
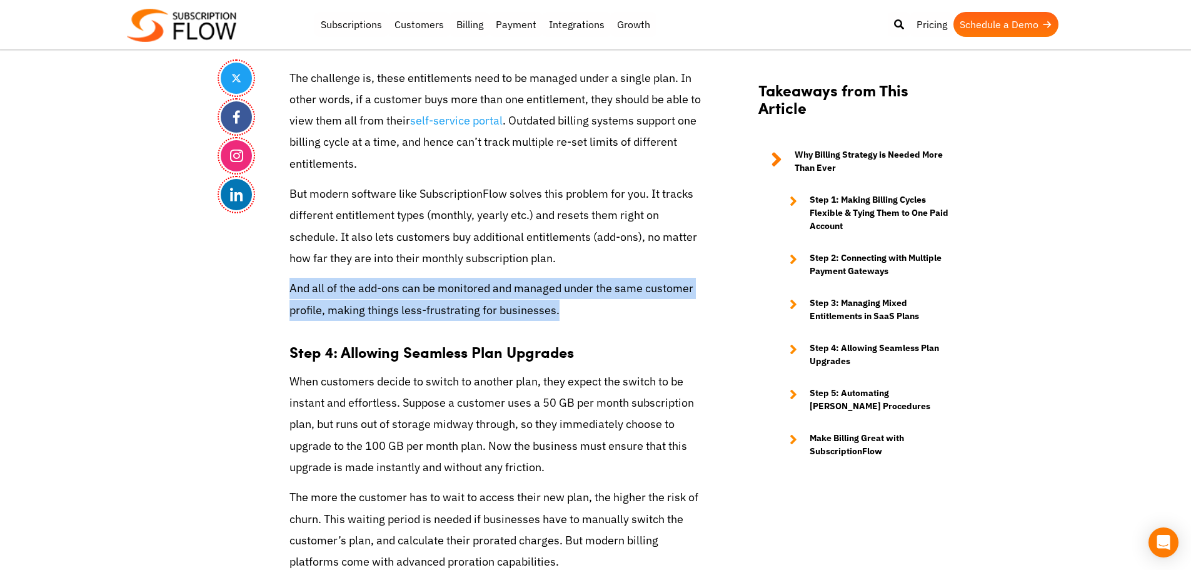
click at [447, 306] on p "And all of the add-ons can be monitored and managed under the same customer pro…" at bounding box center [495, 299] width 413 height 43
click at [454, 295] on p "And all of the add-ons can be monitored and managed under the same customer pro…" at bounding box center [495, 299] width 413 height 43
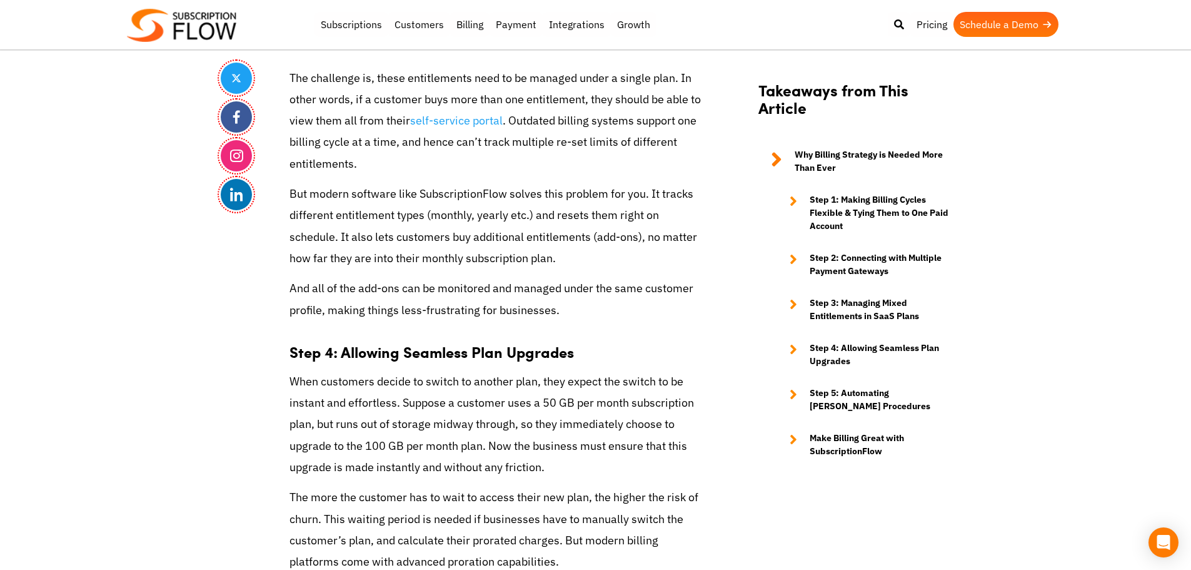
click at [408, 289] on p "And all of the add-ons can be monitored and managed under the same customer pro…" at bounding box center [495, 299] width 413 height 43
click at [469, 293] on p "And all of the add-ons can be monitored and managed under the same customer pro…" at bounding box center [495, 299] width 413 height 43
drag, startPoint x: 133, startPoint y: 343, endPoint x: 322, endPoint y: 449, distance: 216.7
click at [390, 254] on p "But modern software like SubscriptionFlow solves this problem for you. It track…" at bounding box center [495, 226] width 413 height 86
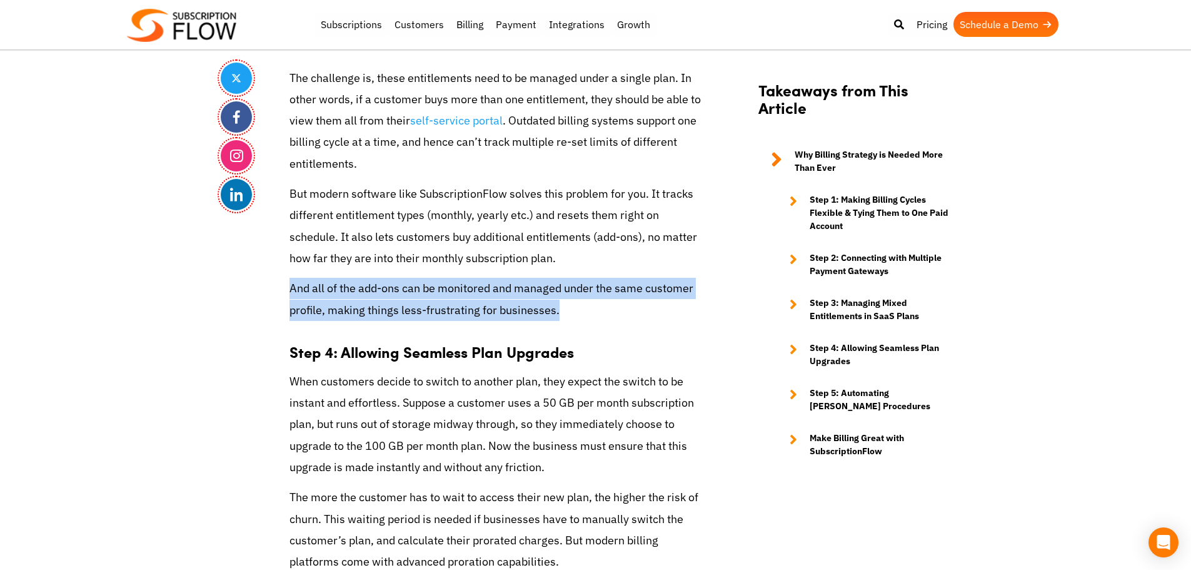
drag, startPoint x: 291, startPoint y: 289, endPoint x: 630, endPoint y: 318, distance: 339.4
click at [630, 318] on p "And all of the add-ons can be monitored and managed under the same customer pro…" at bounding box center [495, 299] width 413 height 43
click at [456, 303] on p "And all of the add-ons can be monitored and managed under the same customer pro…" at bounding box center [495, 299] width 413 height 43
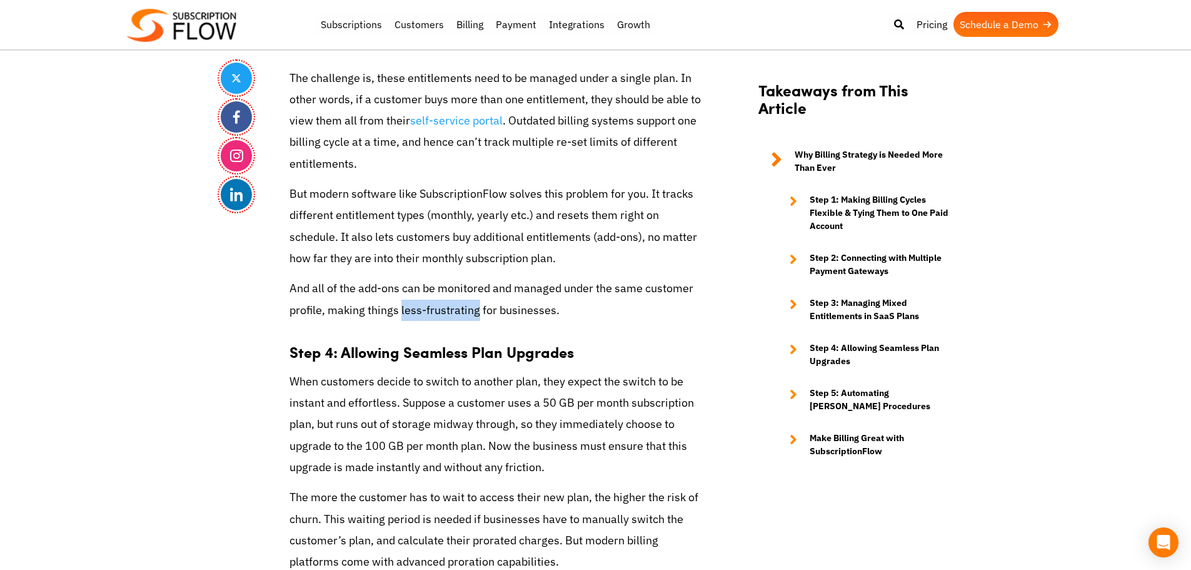
drag, startPoint x: 401, startPoint y: 306, endPoint x: 476, endPoint y: 310, distance: 75.1
click at [476, 310] on p "And all of the add-ons can be monitored and managed under the same customer pro…" at bounding box center [495, 299] width 413 height 43
click at [522, 307] on p "And all of the add-ons can be monitored and managed under the same customer pro…" at bounding box center [495, 299] width 413 height 43
click at [418, 291] on p "And all of the add-ons can be monitored and managed under the same customer pro…" at bounding box center [495, 299] width 413 height 43
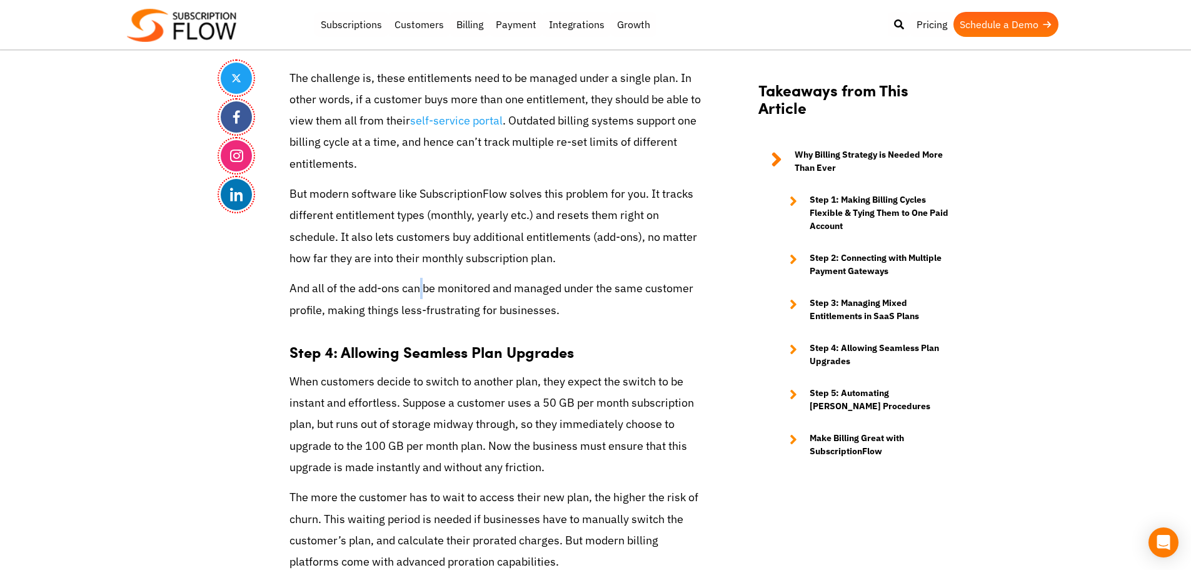
click at [418, 291] on p "And all of the add-ons can be monitored and managed under the same customer pro…" at bounding box center [495, 299] width 413 height 43
click at [359, 289] on p "And all of the add-ons can be monitored and managed under the same customer pro…" at bounding box center [495, 299] width 413 height 43
drag, startPoint x: 359, startPoint y: 289, endPoint x: 393, endPoint y: 289, distance: 33.8
click at [393, 289] on p "And all of the add-ons can be monitored and managed under the same customer pro…" at bounding box center [495, 299] width 413 height 43
click at [311, 289] on p "And all of the add-ons can be monitored and managed under the same customer pro…" at bounding box center [495, 299] width 413 height 43
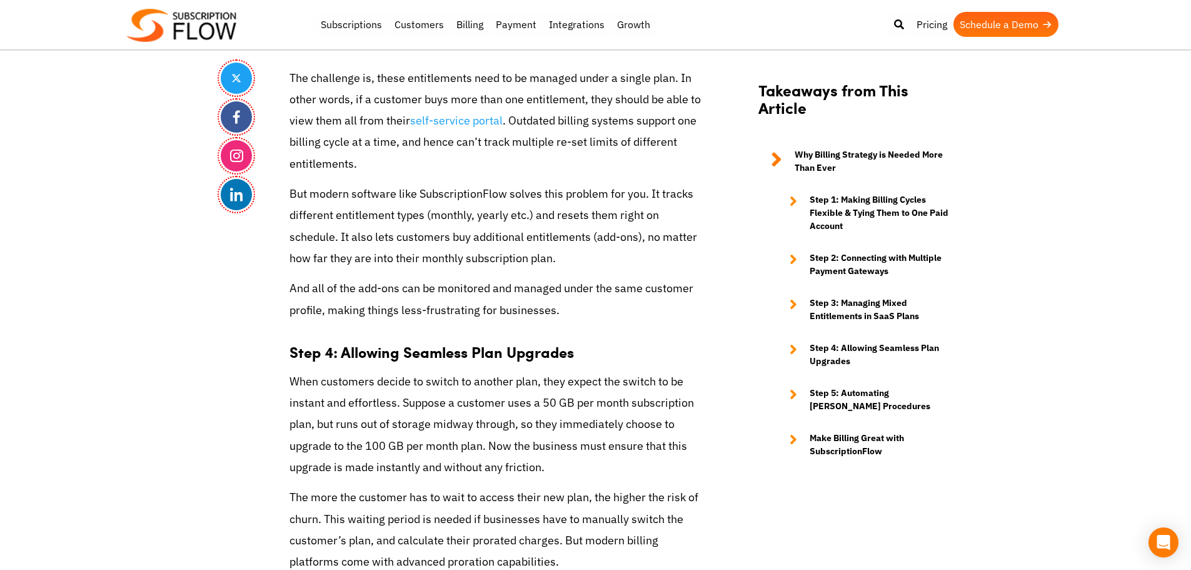
click at [309, 289] on p "And all of the add-ons can be monitored and managed under the same customer pro…" at bounding box center [495, 299] width 413 height 43
click at [298, 289] on p "And all of the add-ons can be monitored and managed under the same customer pro…" at bounding box center [495, 299] width 413 height 43
click at [356, 279] on p "And all of the add-ons can be monitored and managed under the same customer pro…" at bounding box center [495, 299] width 413 height 43
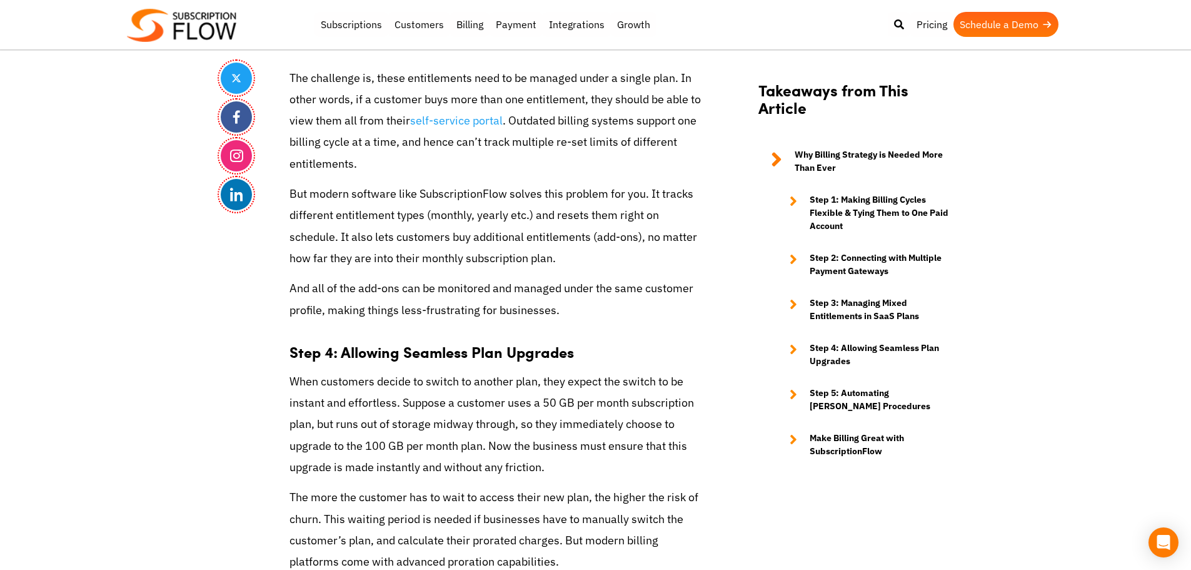
click at [446, 184] on p "But modern software like SubscriptionFlow solves this problem for you. It track…" at bounding box center [495, 226] width 413 height 86
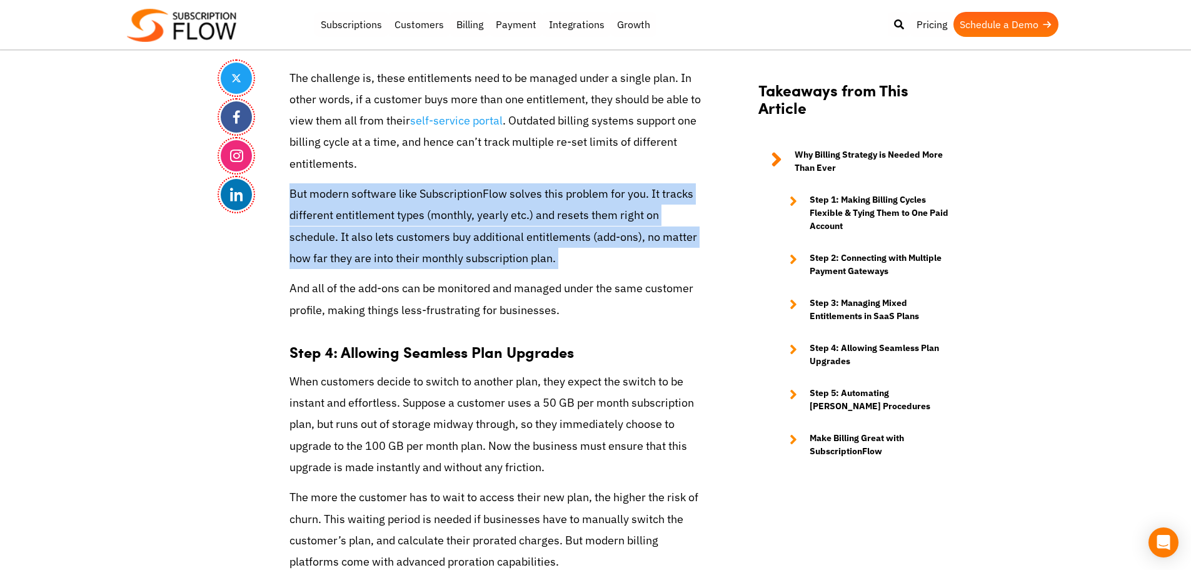
click at [446, 184] on p "But modern software like SubscriptionFlow solves this problem for you. It track…" at bounding box center [495, 226] width 413 height 86
click at [488, 211] on p "But modern software like SubscriptionFlow solves this problem for you. It track…" at bounding box center [495, 226] width 413 height 86
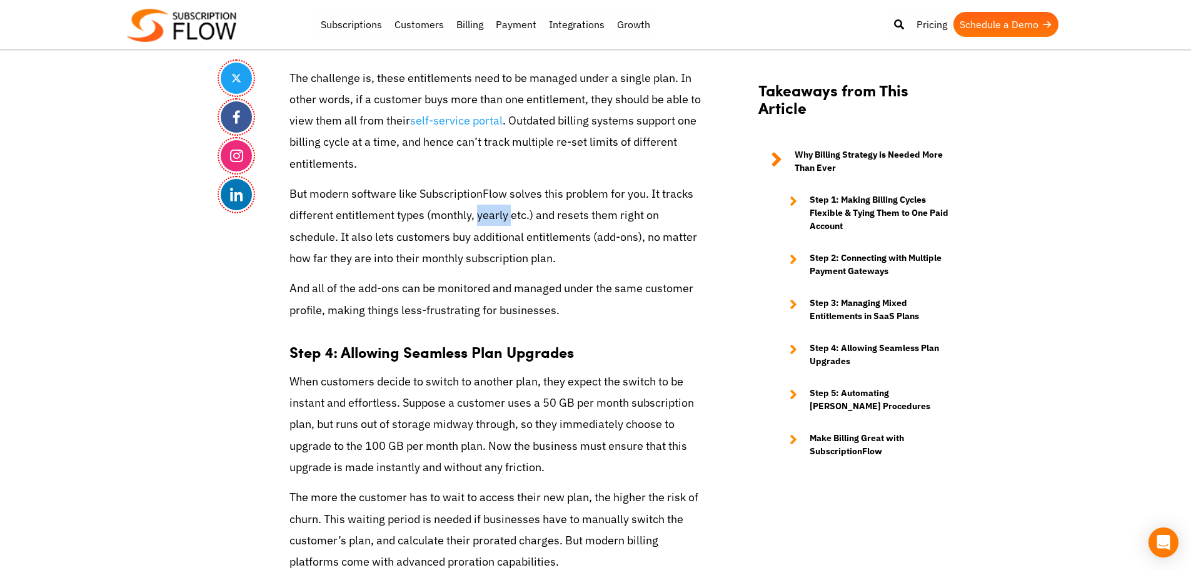
click at [488, 211] on p "But modern software like SubscriptionFlow solves this problem for you. It track…" at bounding box center [495, 226] width 413 height 86
click at [454, 187] on p "But modern software like SubscriptionFlow solves this problem for you. It track…" at bounding box center [495, 226] width 413 height 86
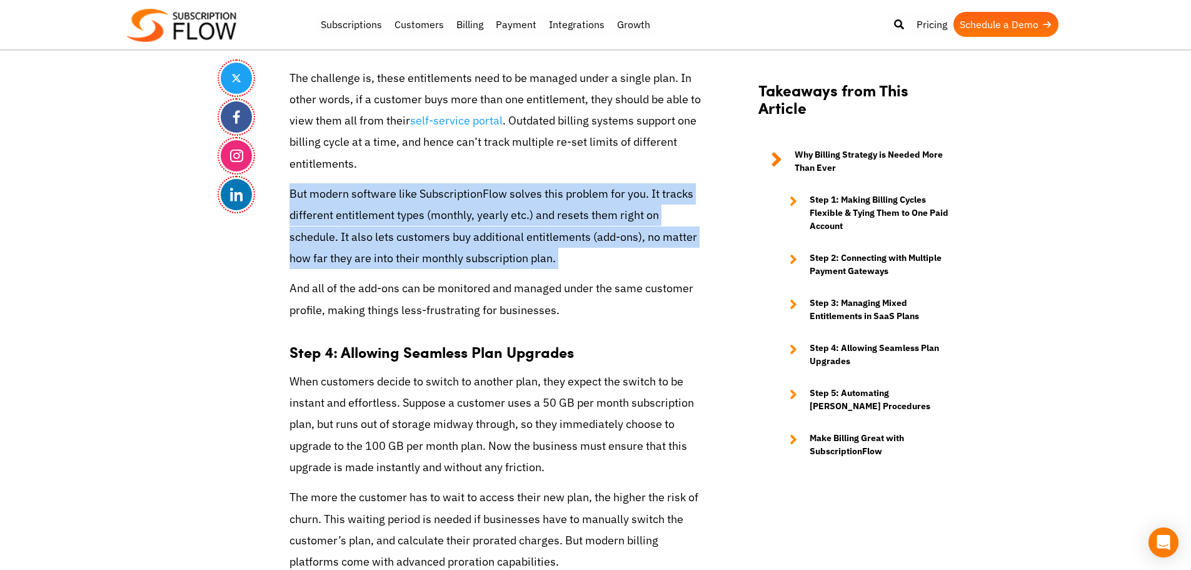
click at [456, 187] on p "But modern software like SubscriptionFlow solves this problem for you. It track…" at bounding box center [495, 226] width 413 height 86
click at [497, 189] on p "But modern software like SubscriptionFlow solves this problem for you. It track…" at bounding box center [495, 226] width 413 height 86
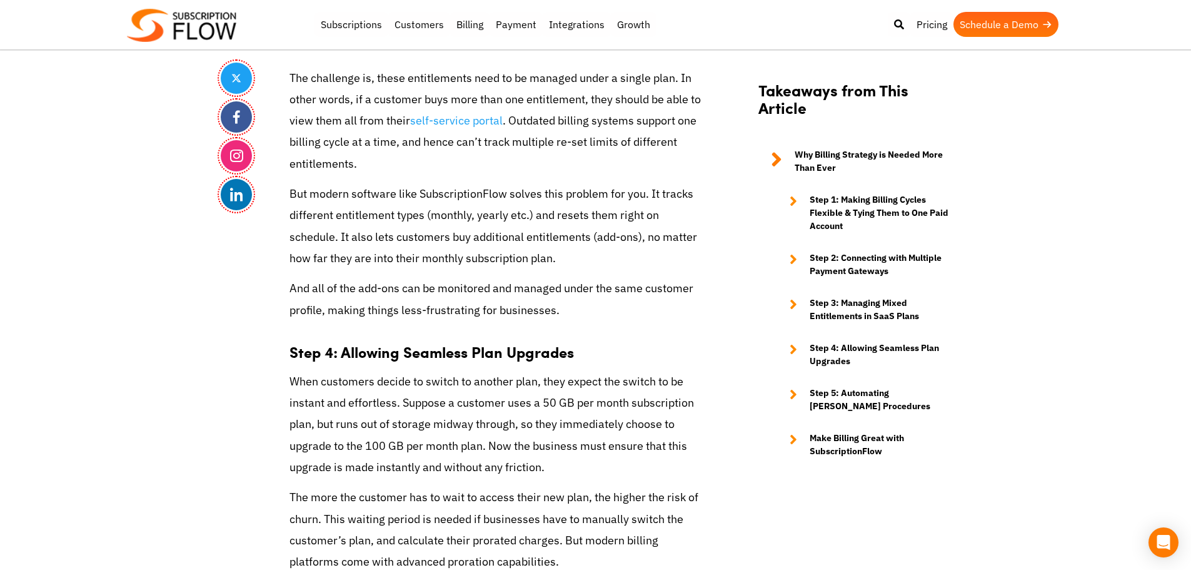
click at [361, 221] on p "But modern software like SubscriptionFlow solves this problem for you. It track…" at bounding box center [495, 226] width 413 height 86
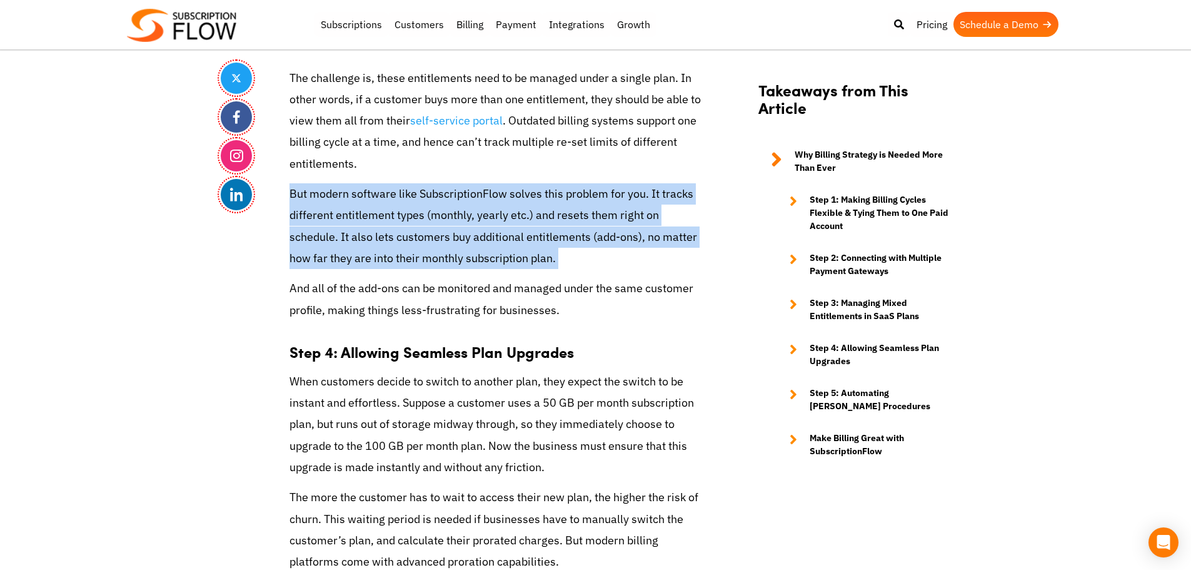
click at [361, 221] on p "But modern software like SubscriptionFlow solves this problem for you. It track…" at bounding box center [495, 226] width 413 height 86
click at [463, 213] on p "But modern software like SubscriptionFlow solves this problem for you. It track…" at bounding box center [495, 226] width 413 height 86
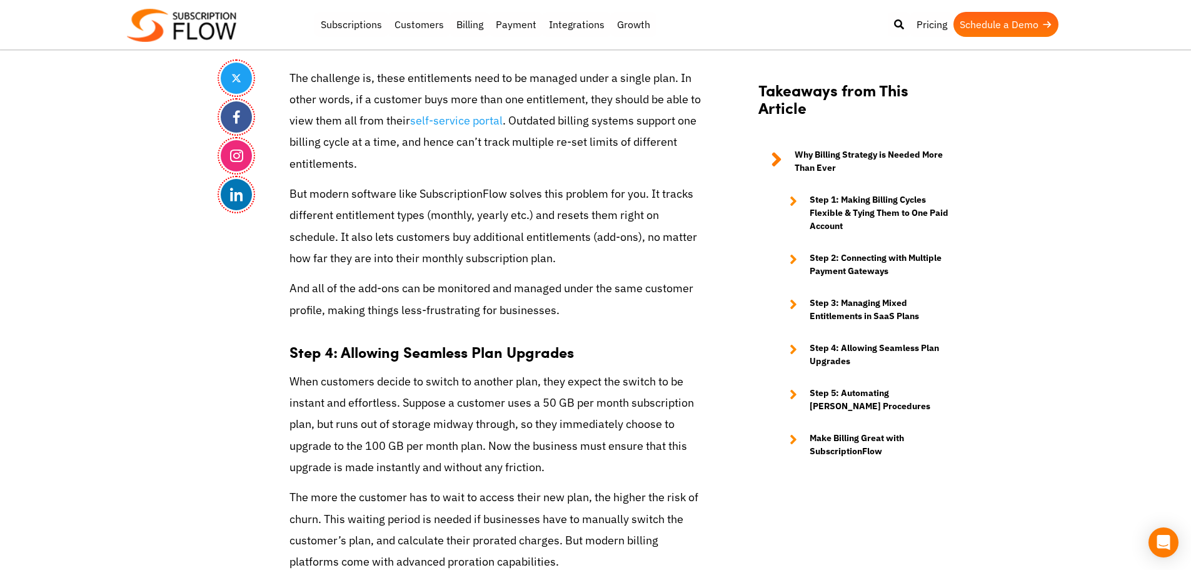
click at [364, 128] on p "The challenge is, these entitlements need to be managed under a single plan. In…" at bounding box center [495, 121] width 413 height 107
drag, startPoint x: 342, startPoint y: 347, endPoint x: 576, endPoint y: 360, distance: 234.8
click at [576, 360] on h3 "Step 4: Allowing Seamless Plan Upgrades" at bounding box center [495, 344] width 413 height 31
drag, startPoint x: 545, startPoint y: 158, endPoint x: 624, endPoint y: 5, distance: 172.0
click at [545, 156] on p "The challenge is, these entitlements need to be managed under a single plan. In…" at bounding box center [495, 121] width 413 height 107
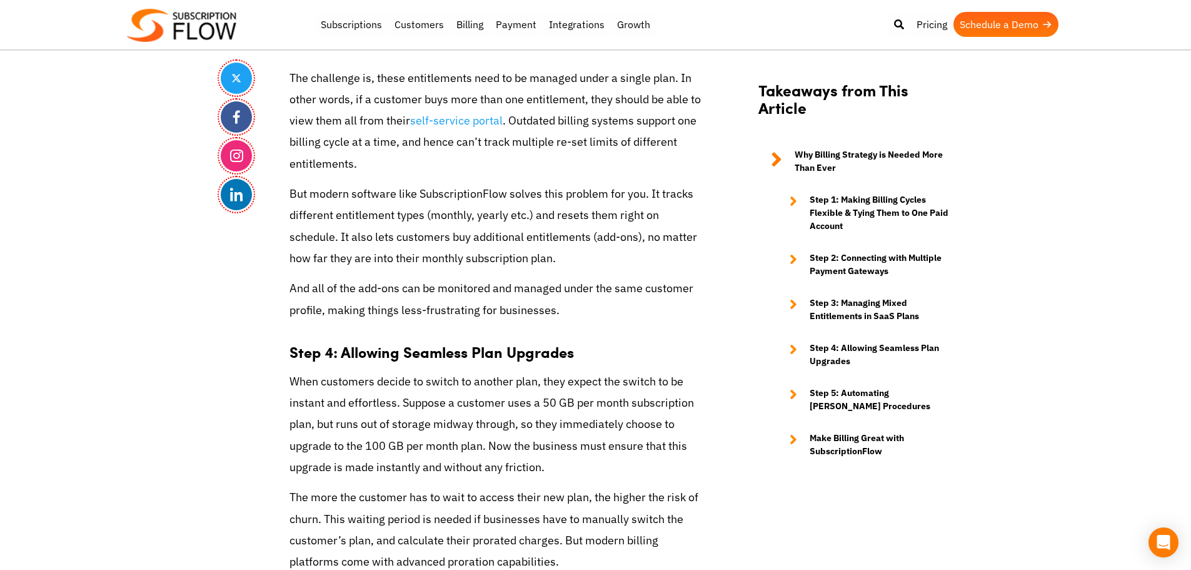
click at [348, 117] on p "The challenge is, these entitlements need to be managed under a single plan. In…" at bounding box center [495, 121] width 413 height 107
